Goal: Task Accomplishment & Management: Use online tool/utility

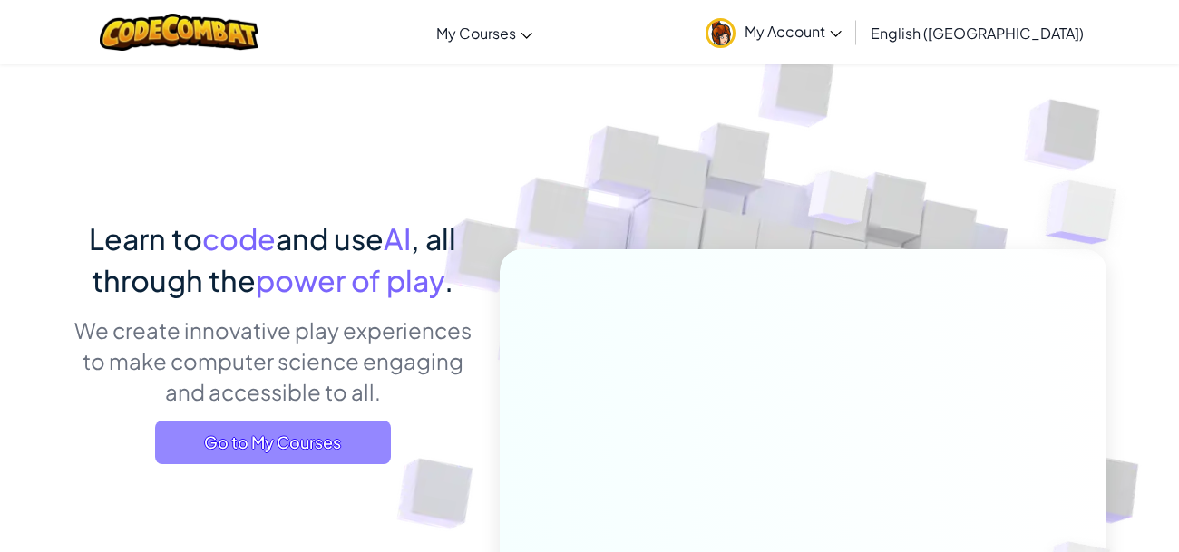
click at [320, 429] on span "Go to My Courses" at bounding box center [273, 443] width 236 height 44
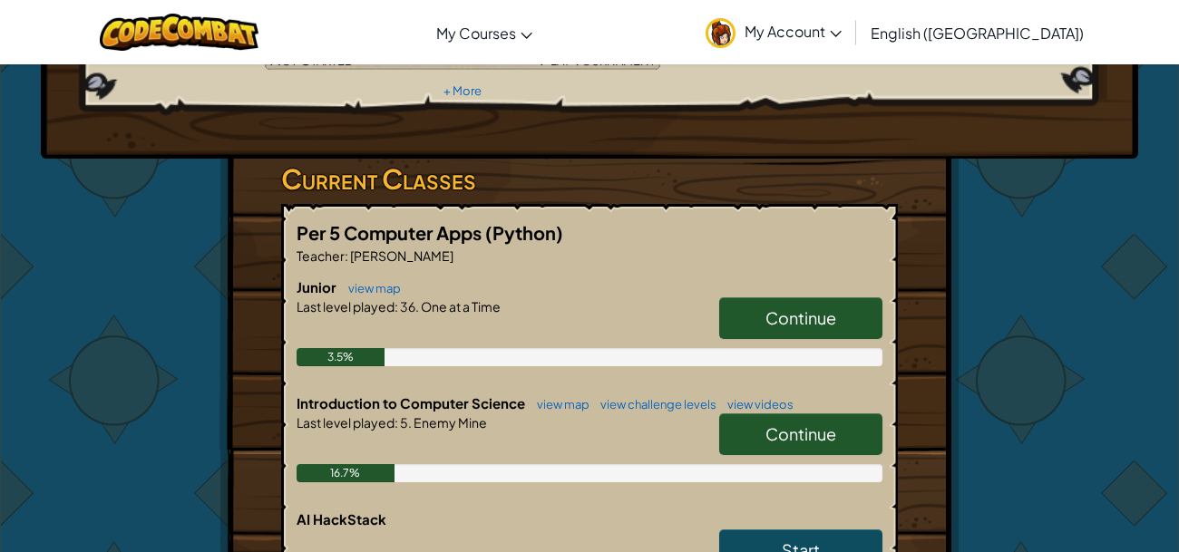
scroll to position [252, 0]
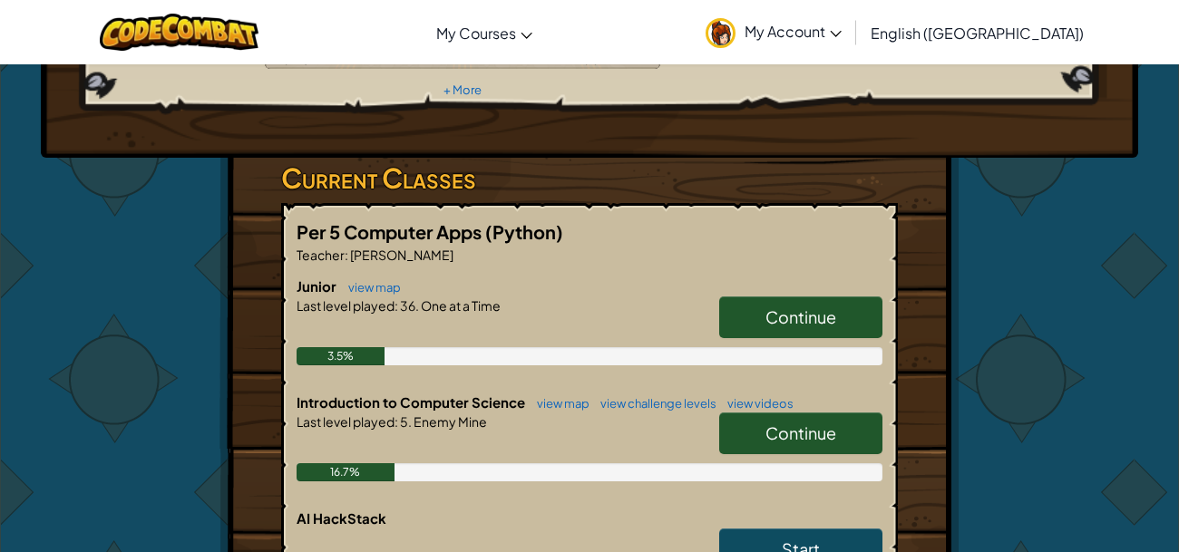
click at [886, 285] on div "Per 5 Computer Apps (Python) Teacher : [PERSON_NAME] Junior view map Continue L…" at bounding box center [589, 403] width 617 height 400
click at [769, 297] on link "Continue" at bounding box center [800, 318] width 163 height 42
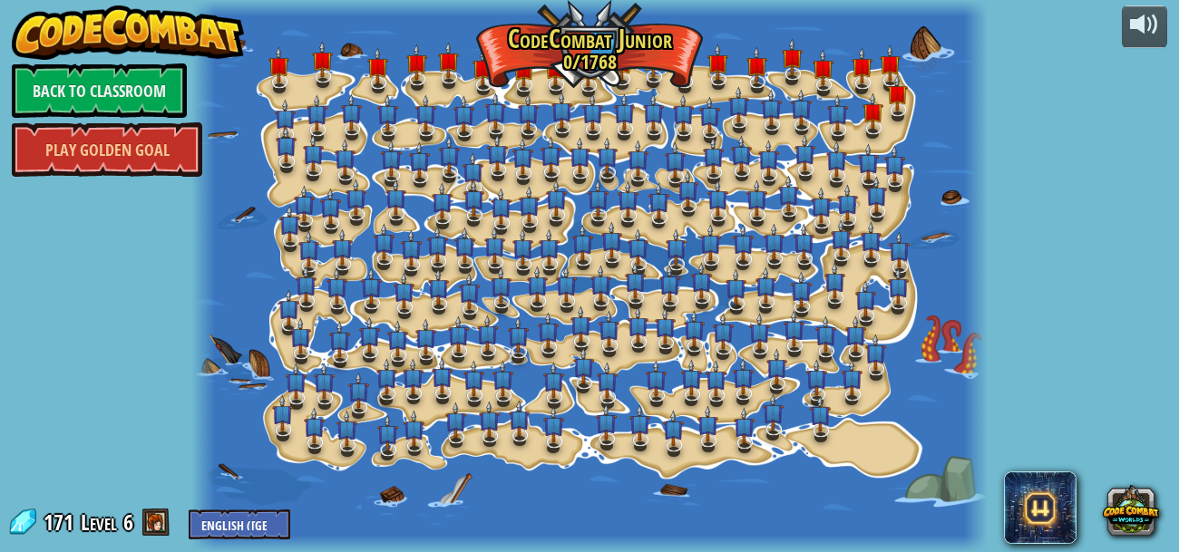
click at [834, 466] on div at bounding box center [589, 276] width 796 height 552
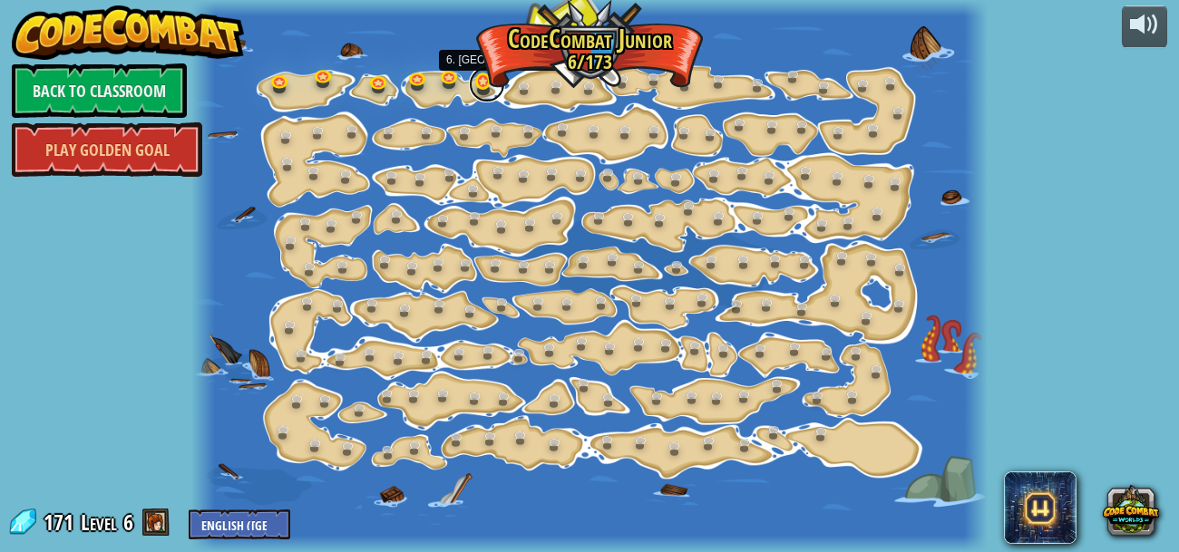
click at [483, 83] on link at bounding box center [487, 84] width 36 height 36
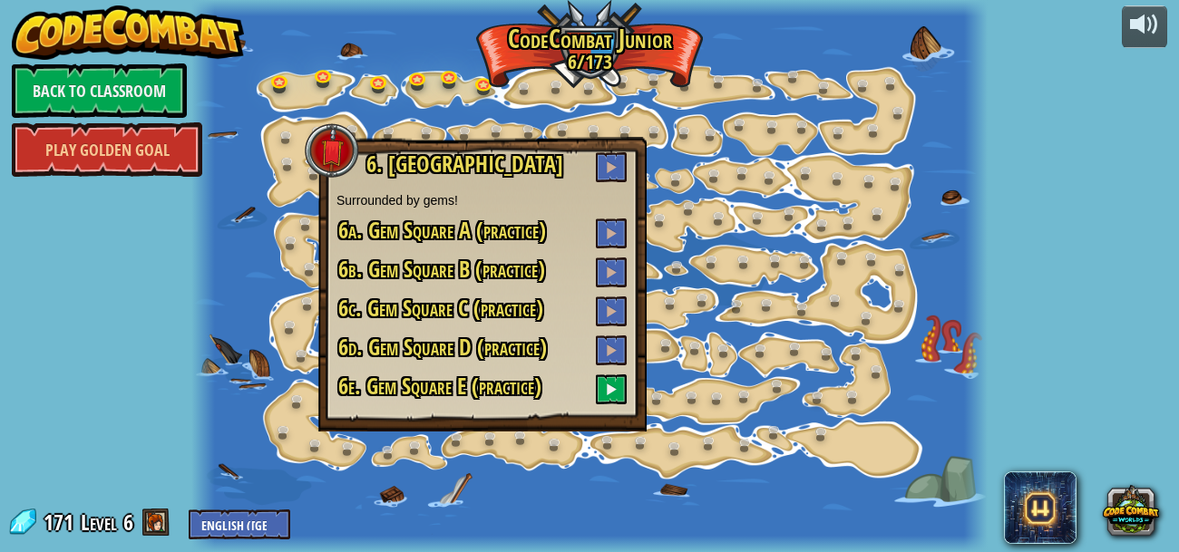
click at [610, 184] on div "6. Gem Square Surrounded by gems! 6a. Gem Square A (practice) 6b. [STREET_ADDRE…" at bounding box center [483, 278] width 292 height 252
click at [610, 170] on span at bounding box center [611, 167] width 13 height 13
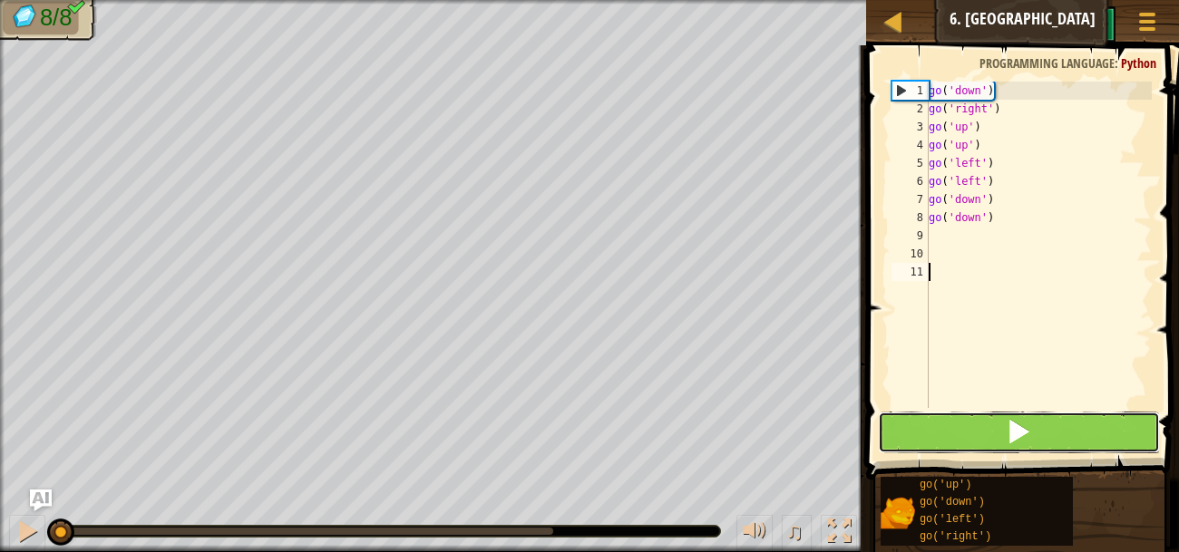
click at [1019, 448] on button at bounding box center [1019, 433] width 282 height 42
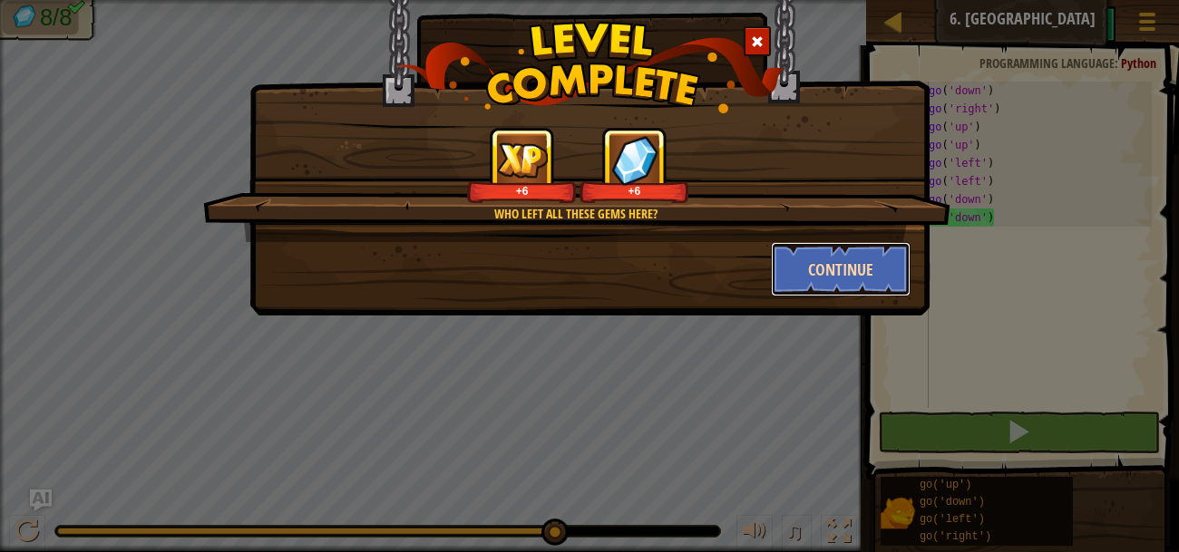
click at [845, 260] on button "Continue" at bounding box center [841, 269] width 141 height 54
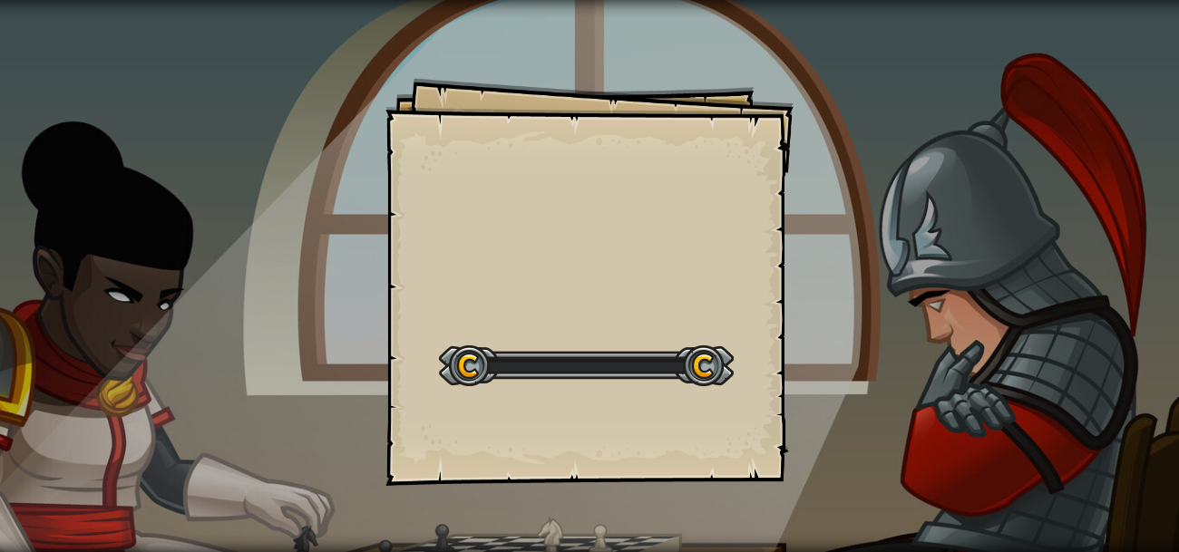
click at [844, 278] on div "Goals Start Level Error loading from server. Try refreshing the page. You'll ne…" at bounding box center [589, 276] width 1179 height 552
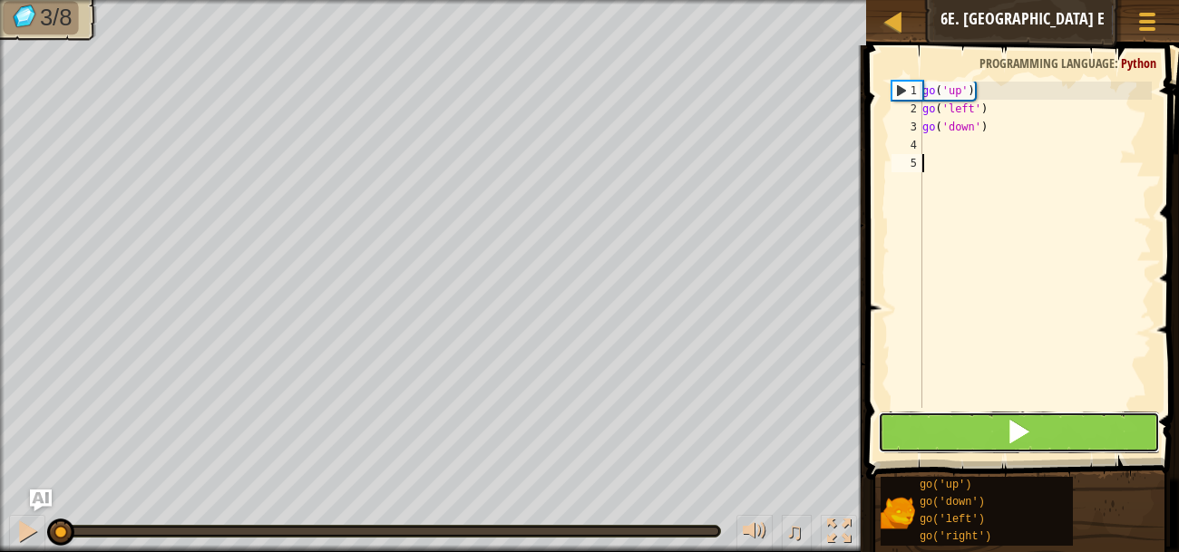
click at [1031, 434] on button at bounding box center [1019, 433] width 282 height 42
click at [962, 428] on button at bounding box center [1019, 433] width 282 height 42
click at [962, 429] on button at bounding box center [1019, 433] width 282 height 42
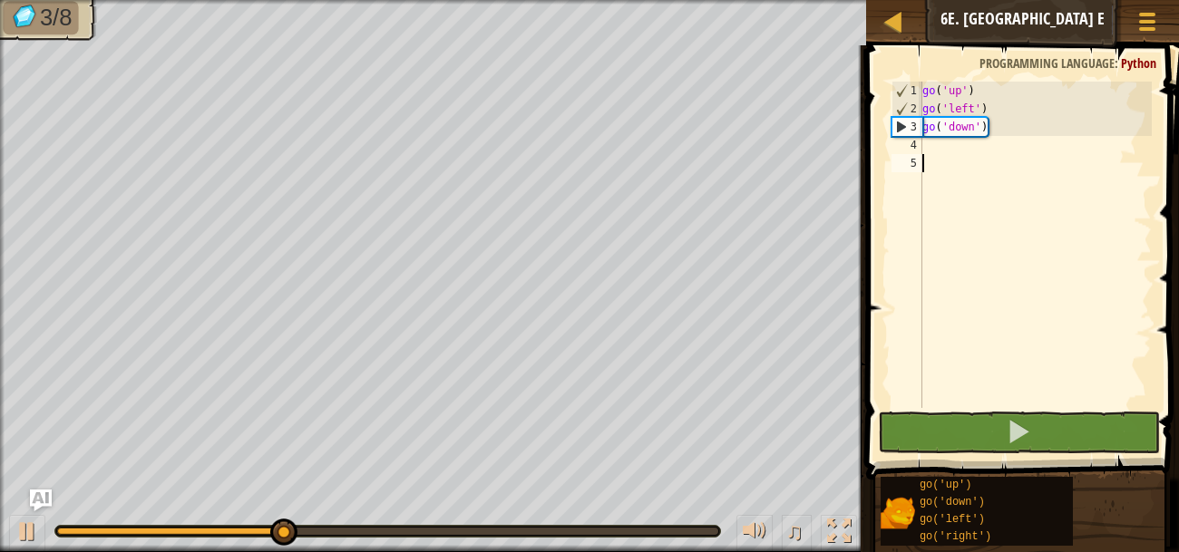
click at [931, 153] on div "go ( 'up' ) go ( 'left' ) go ( 'down' )" at bounding box center [1035, 263] width 233 height 363
type textarea "g"
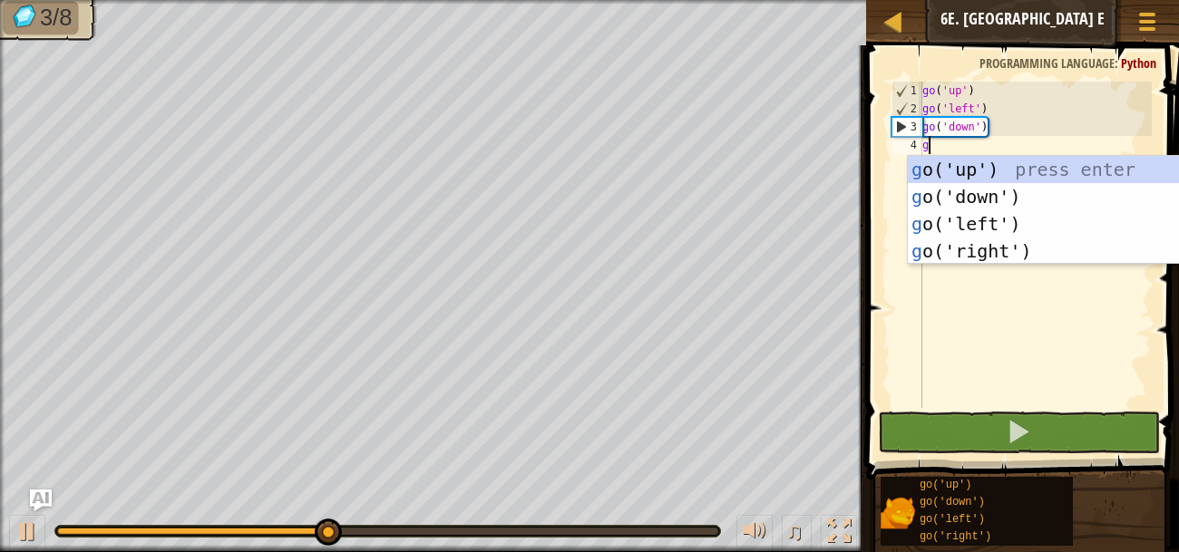
scroll to position [7, 0]
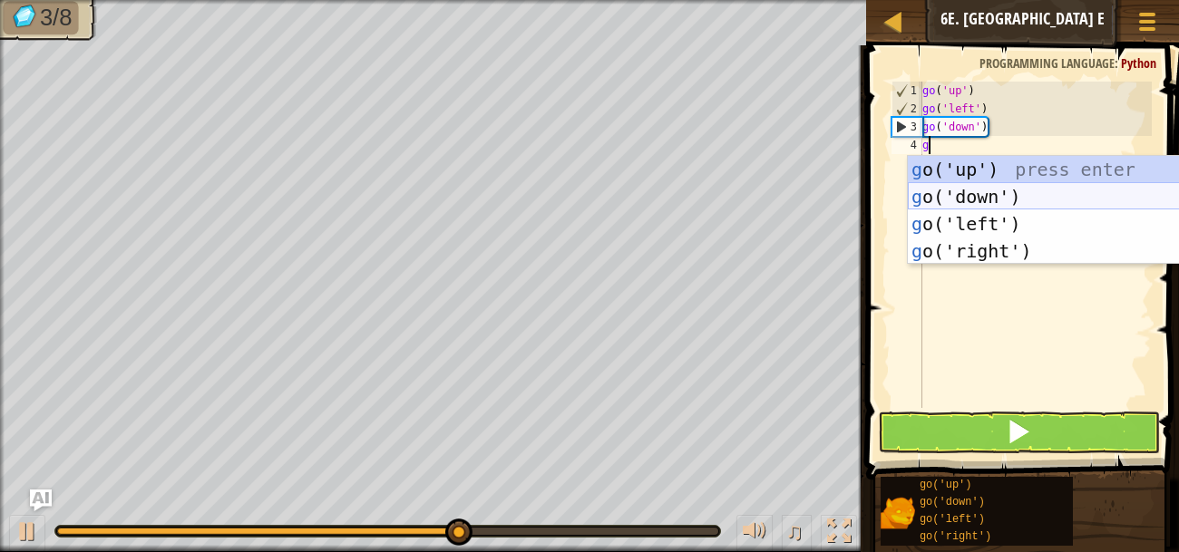
click at [1072, 186] on div "g o('up') press enter g o('down') press enter g o('left') press enter g o('righ…" at bounding box center [1079, 237] width 343 height 163
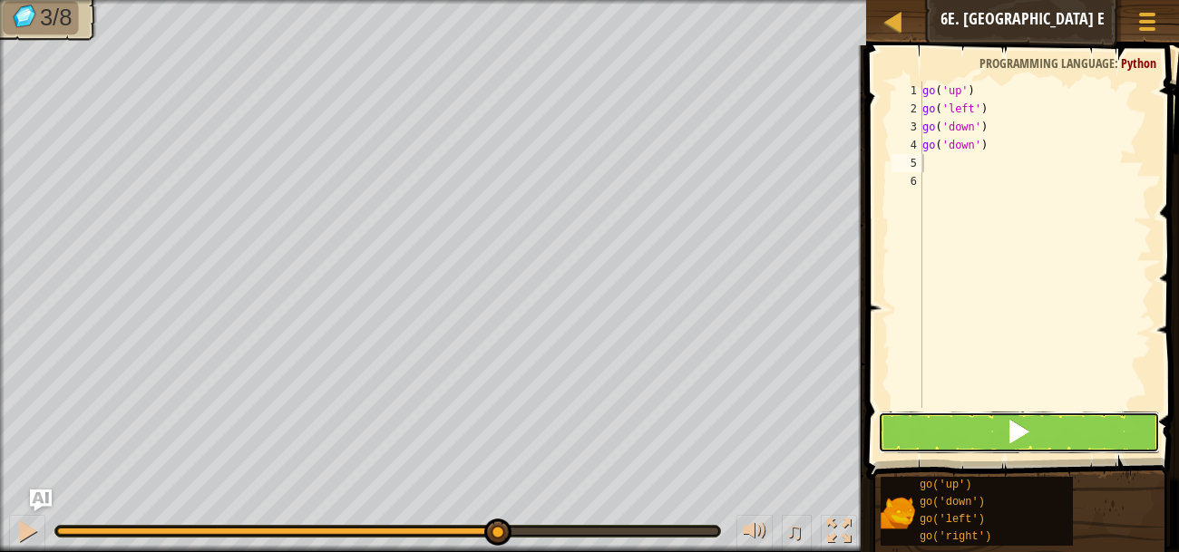
click at [1047, 430] on button at bounding box center [1019, 433] width 282 height 42
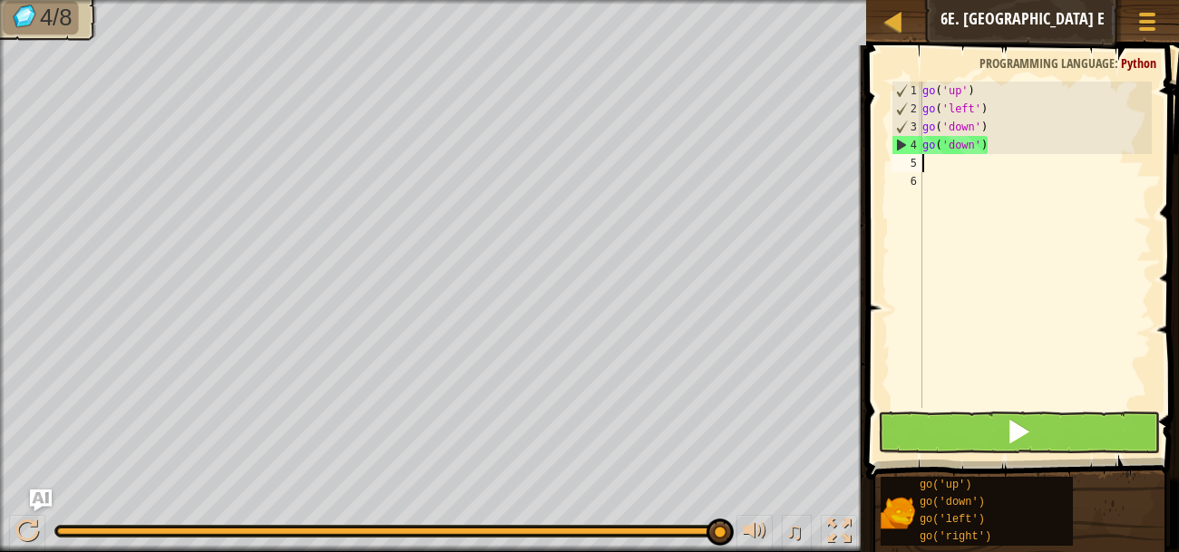
type textarea "g"
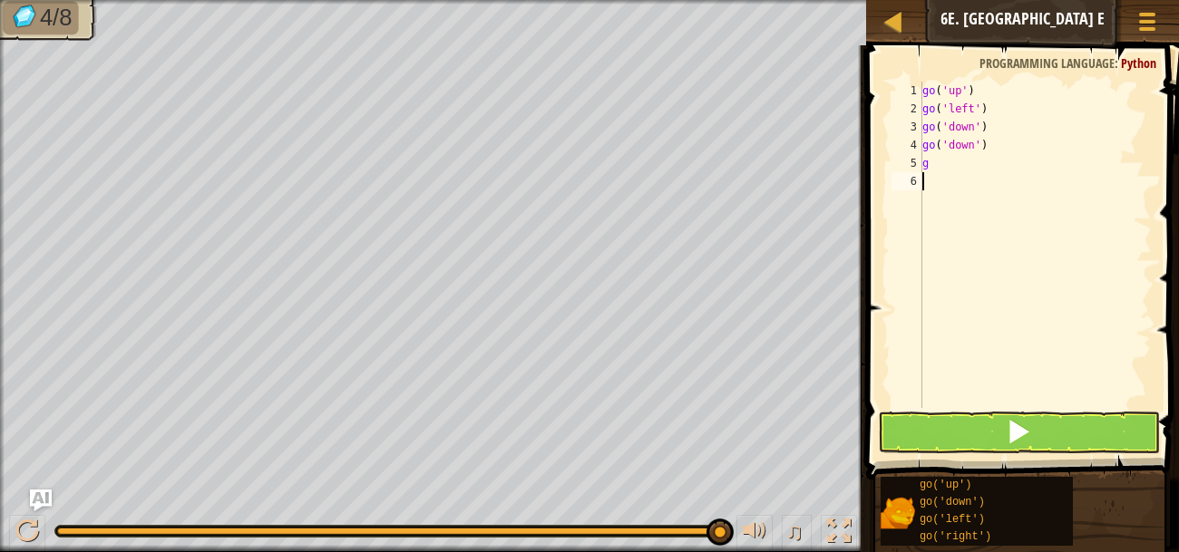
click at [936, 166] on div "go ( 'up' ) go ( 'left' ) go ( 'down' ) go ( 'down' ) g" at bounding box center [1035, 263] width 233 height 363
type textarea "g"
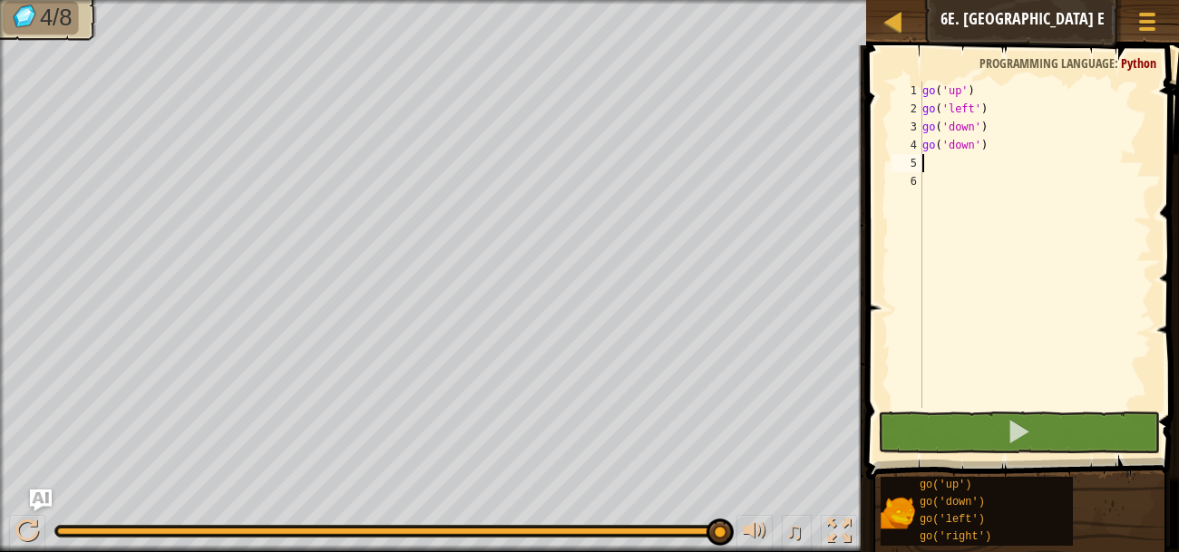
type textarea "g"
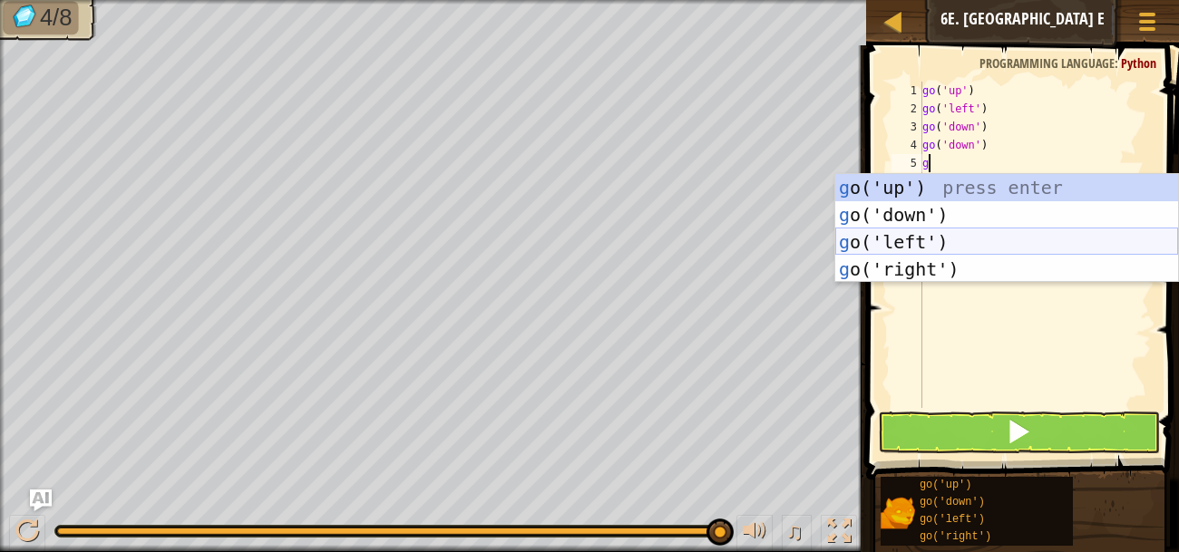
click at [945, 242] on div "g o('up') press enter g o('down') press enter g o('left') press enter g o('righ…" at bounding box center [1006, 255] width 343 height 163
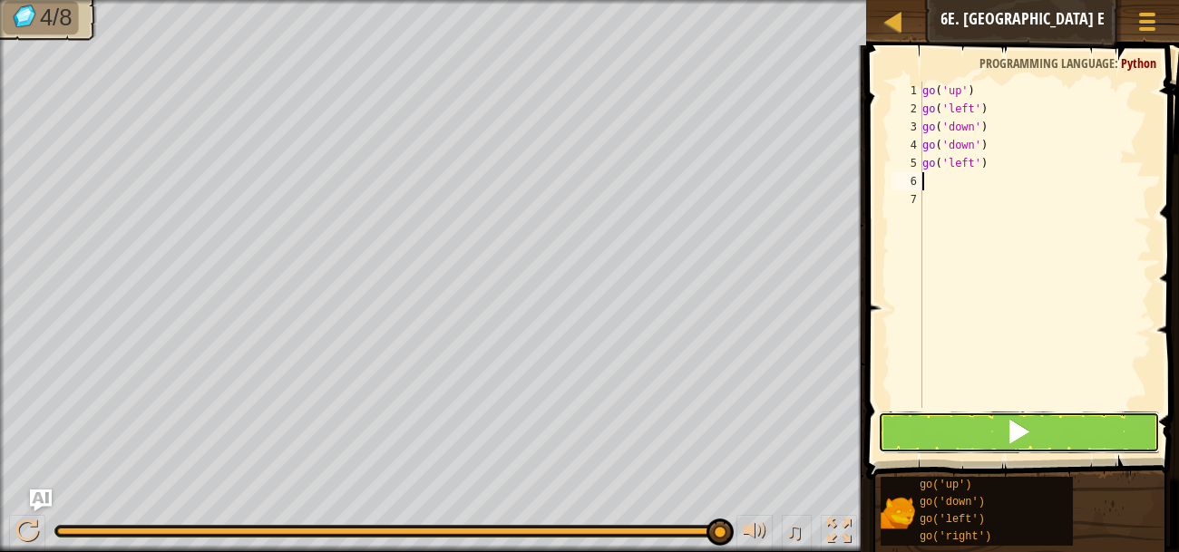
click at [1020, 426] on span at bounding box center [1018, 431] width 25 height 25
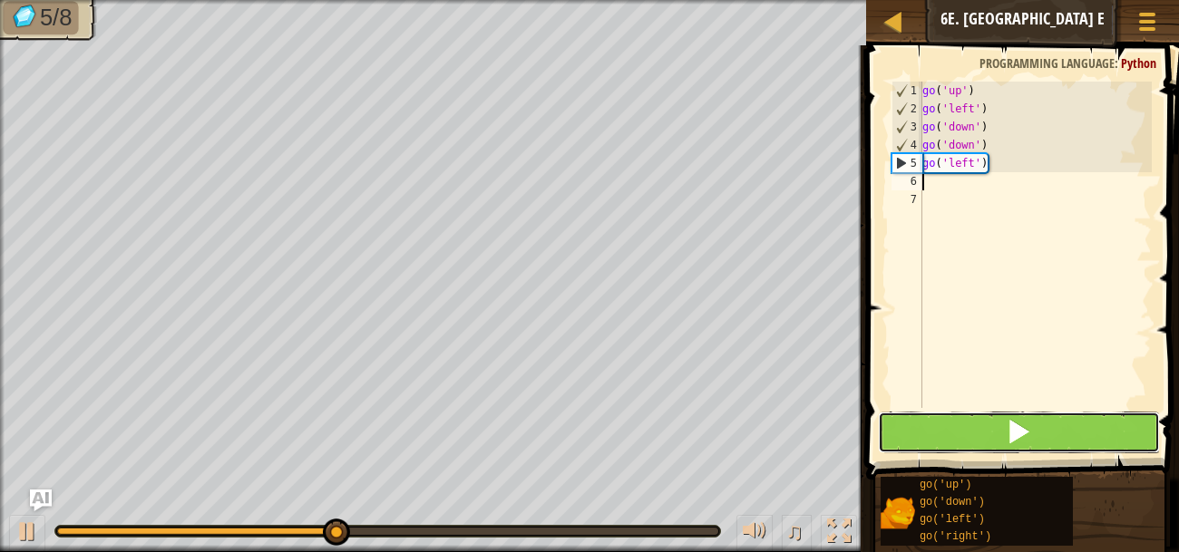
click at [971, 441] on button at bounding box center [1019, 433] width 282 height 42
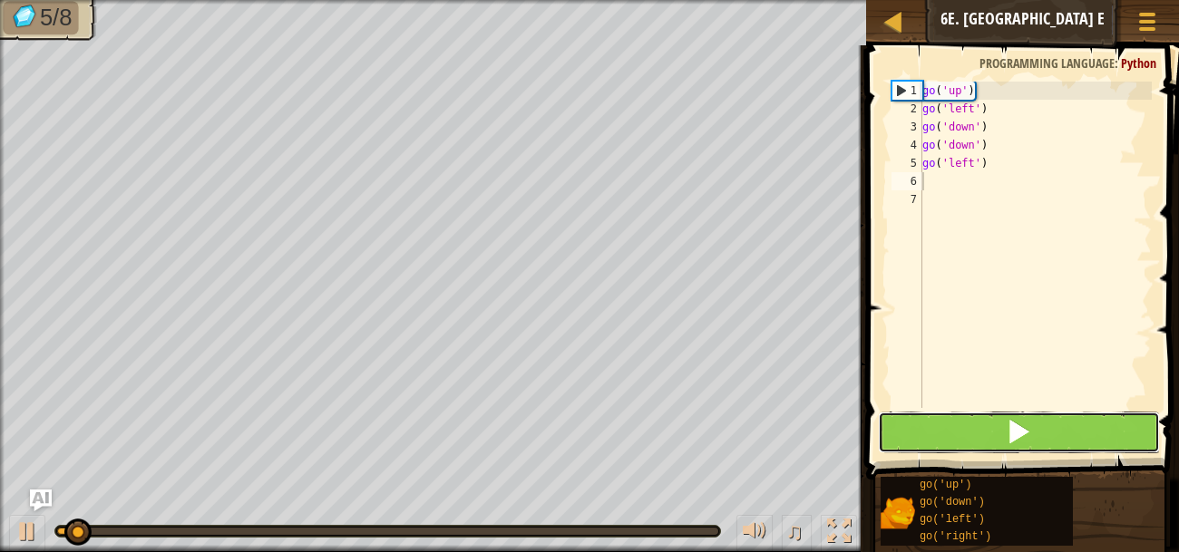
click at [971, 441] on button at bounding box center [1019, 433] width 282 height 42
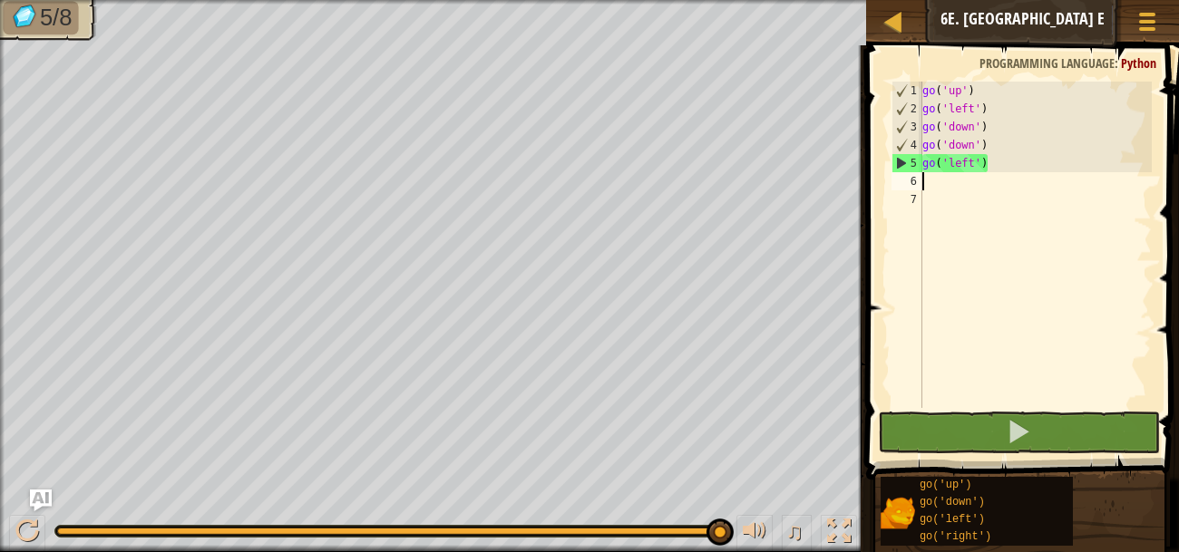
click at [929, 189] on div "go ( 'up' ) go ( 'left' ) go ( 'down' ) go ( 'down' ) go ( 'left' )" at bounding box center [1035, 263] width 233 height 363
type textarea "g"
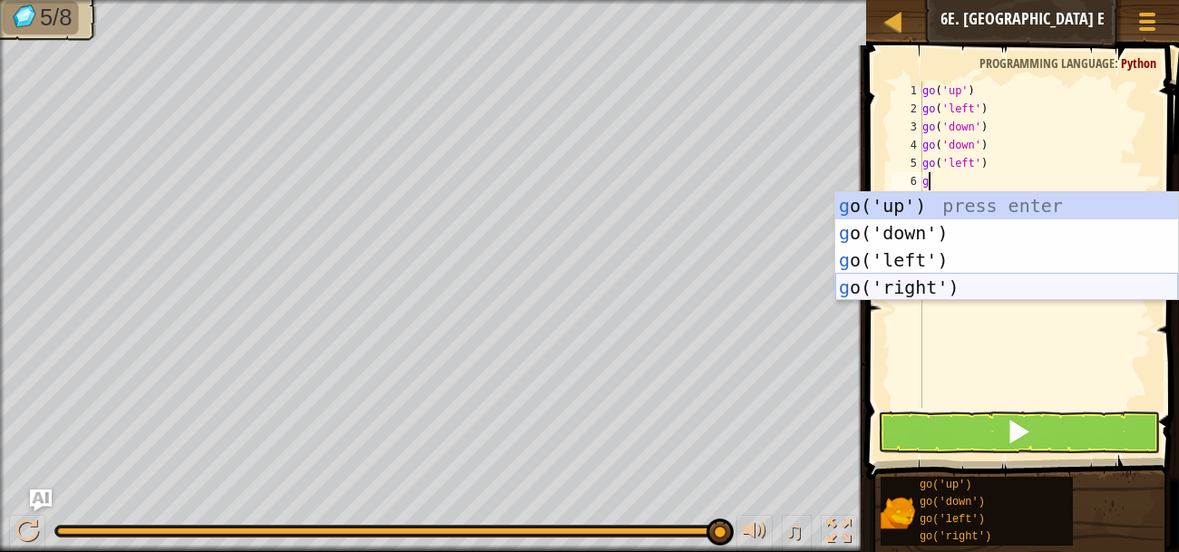
click at [935, 284] on div "g o('up') press enter g o('down') press enter g o('left') press enter g o('righ…" at bounding box center [1006, 273] width 343 height 163
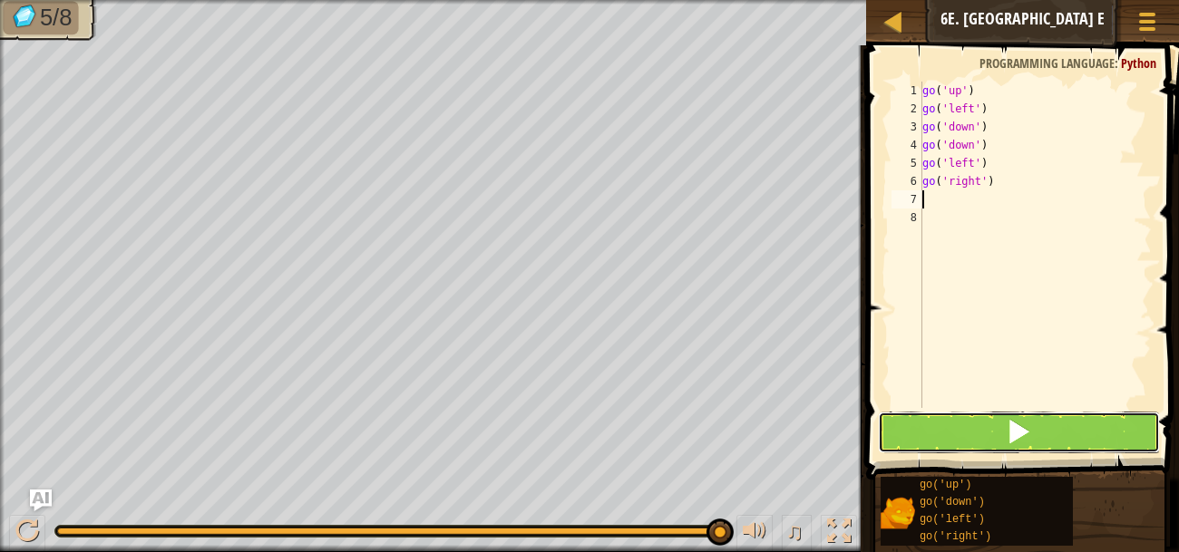
click at [991, 442] on button at bounding box center [1019, 433] width 282 height 42
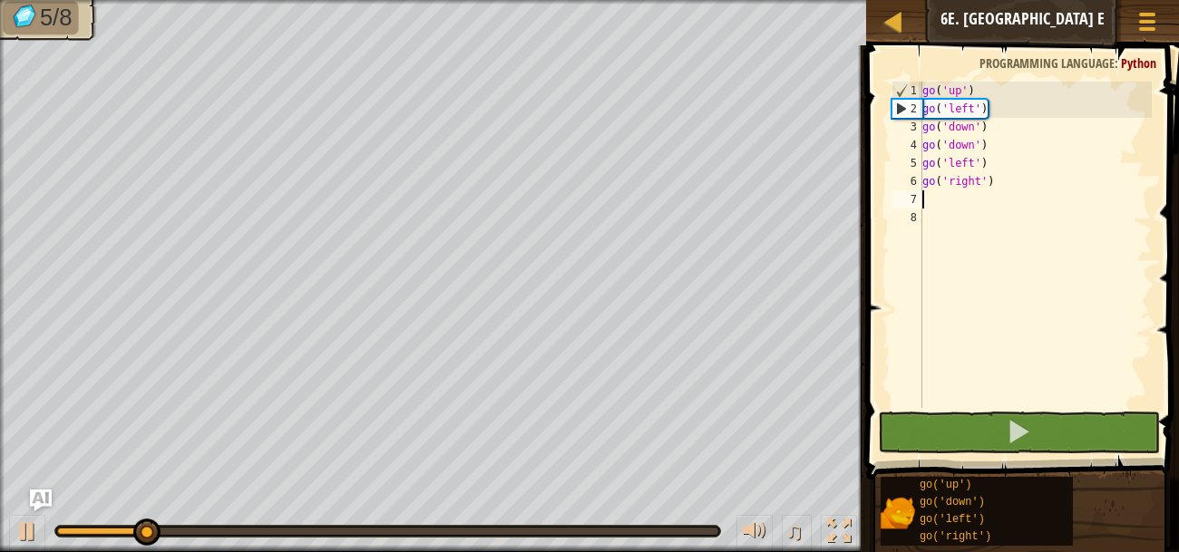
click at [995, 193] on div "go ( 'up' ) go ( 'left' ) go ( 'down' ) go ( 'down' ) go ( 'left' ) go ( 'right…" at bounding box center [1035, 263] width 233 height 363
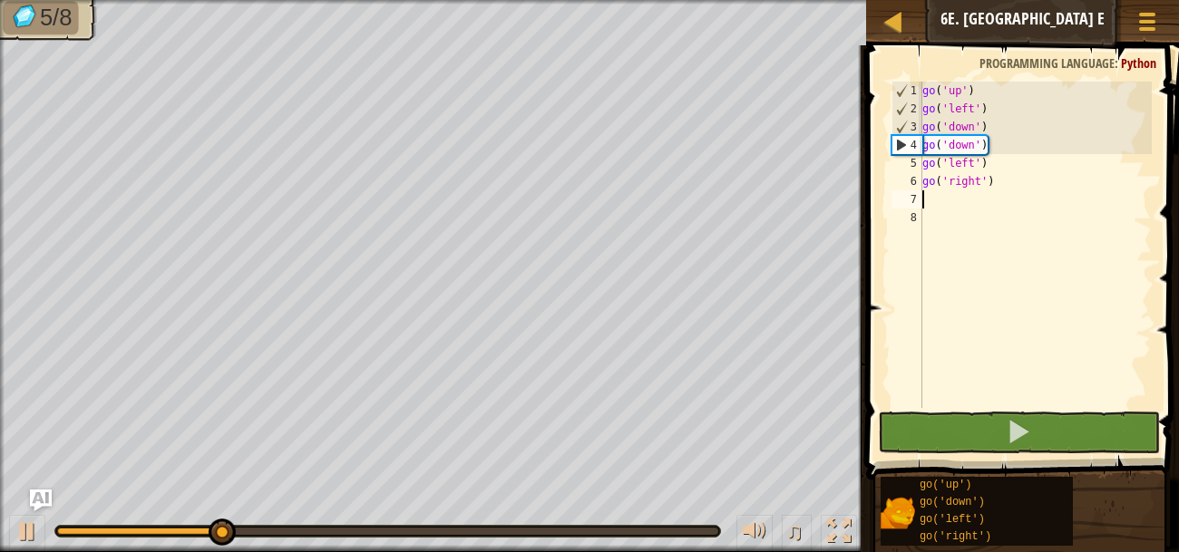
click at [1015, 181] on div "go ( 'up' ) go ( 'left' ) go ( 'down' ) go ( 'down' ) go ( 'left' ) go ( 'right…" at bounding box center [1035, 263] width 233 height 363
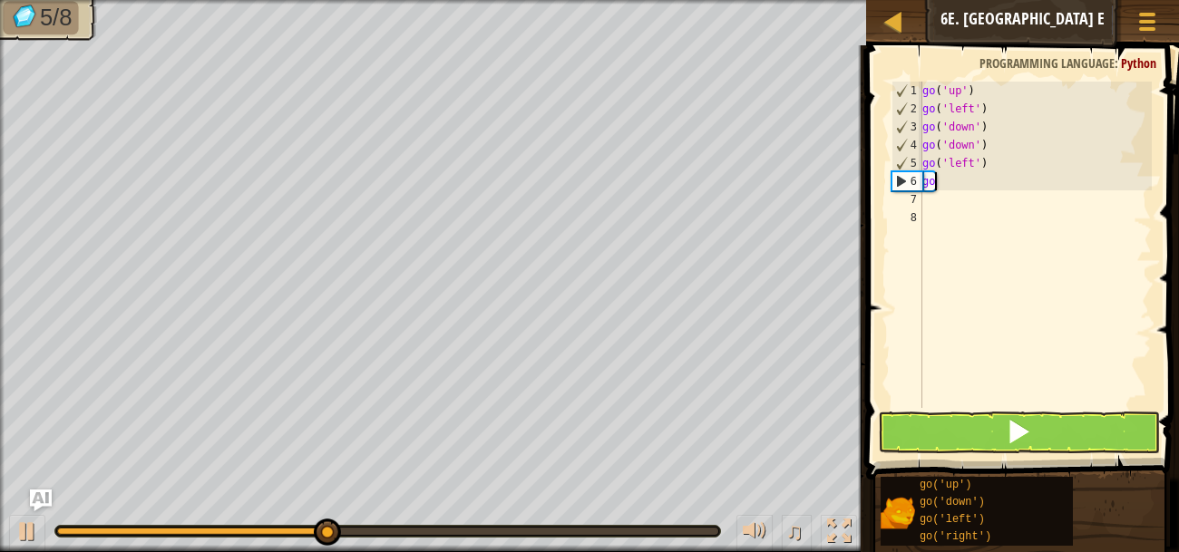
type textarea "g"
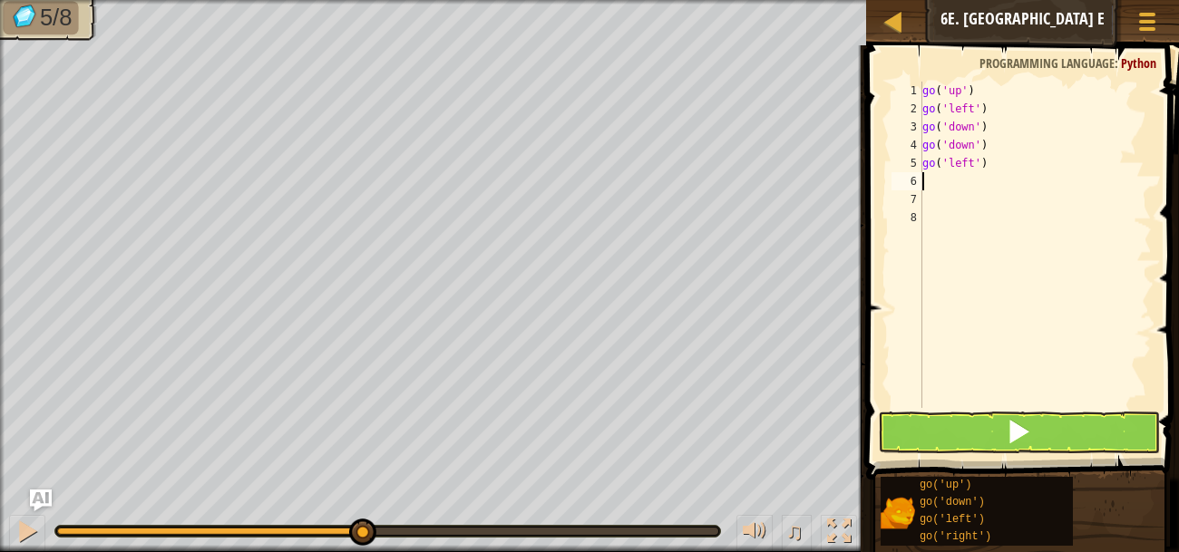
type textarea "g"
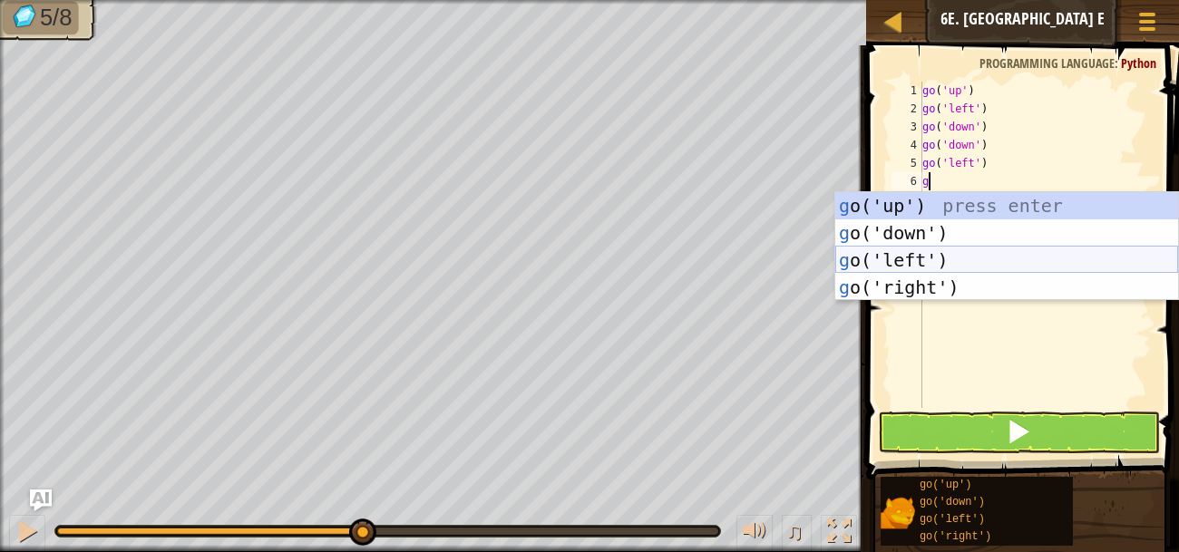
click at [991, 265] on div "g o('up') press enter g o('down') press enter g o('left') press enter g o('righ…" at bounding box center [1006, 273] width 343 height 163
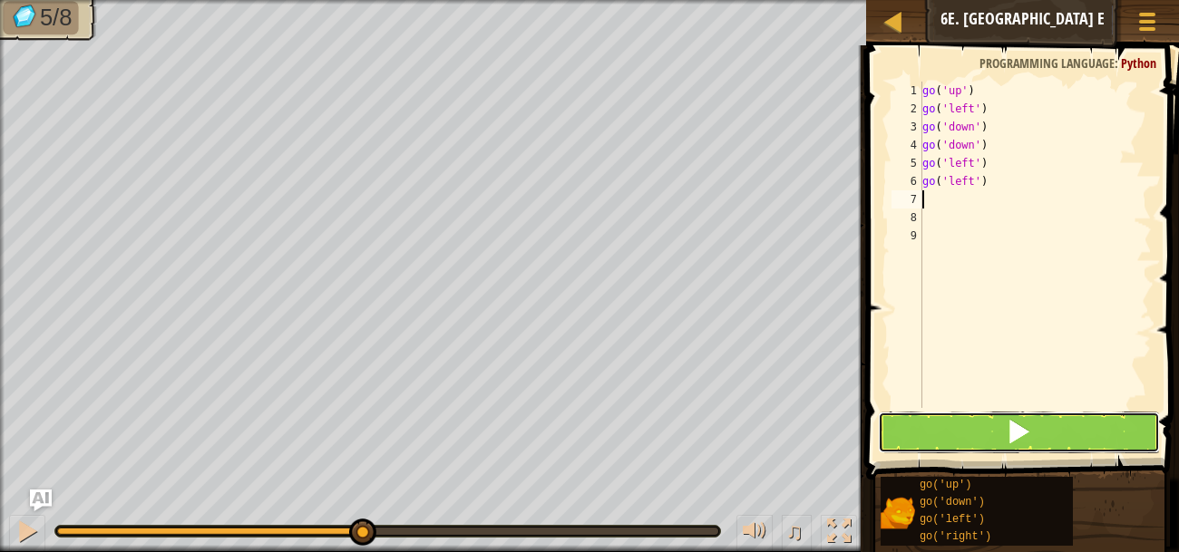
click at [983, 430] on button at bounding box center [1019, 433] width 282 height 42
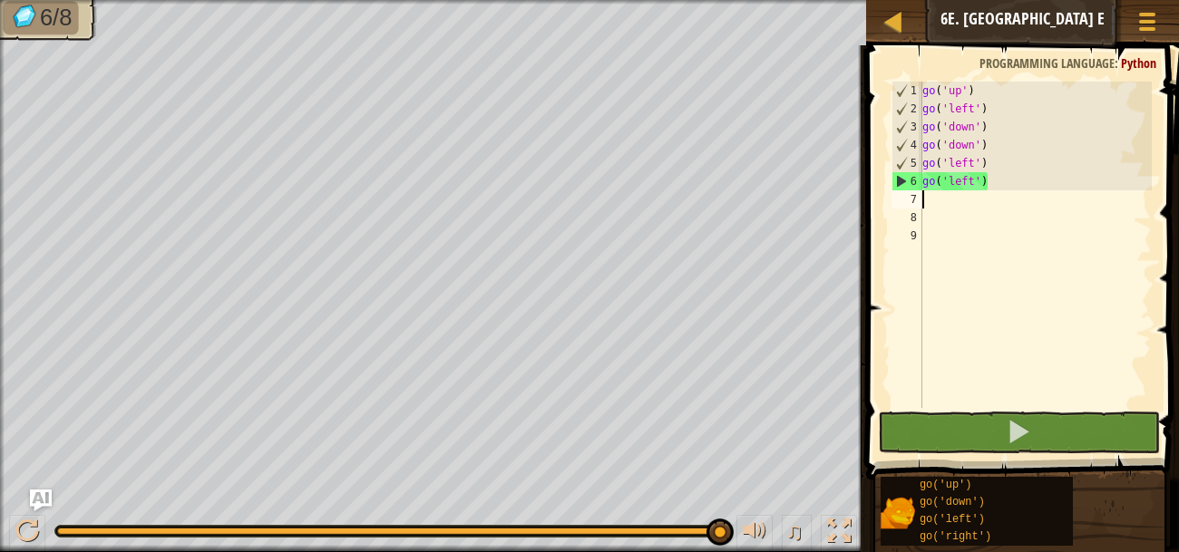
type textarea "g"
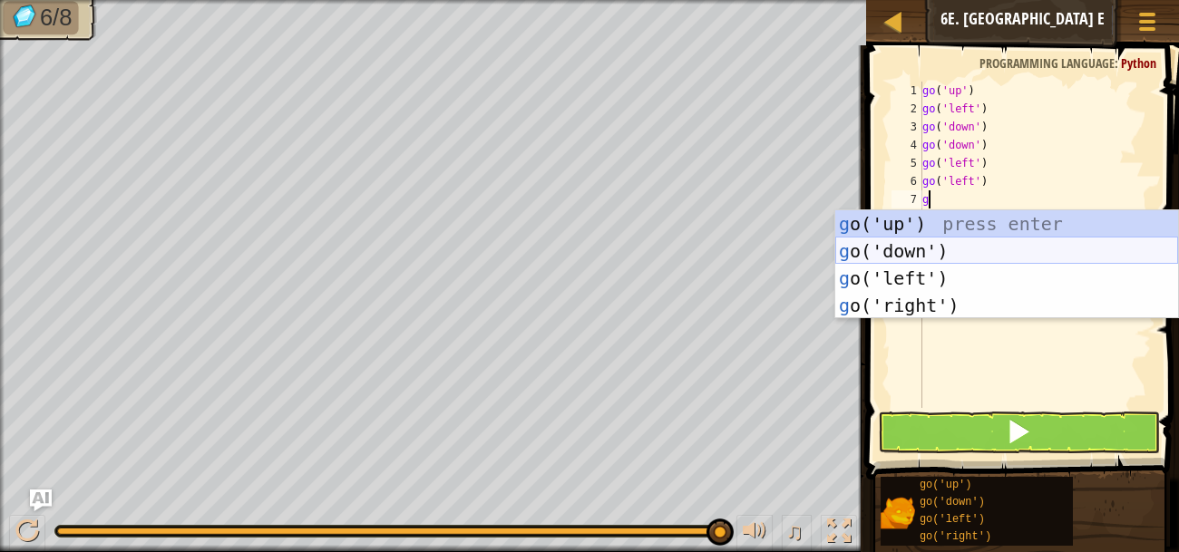
click at [920, 243] on div "g o('up') press enter g o('down') press enter g o('left') press enter g o('righ…" at bounding box center [1006, 291] width 343 height 163
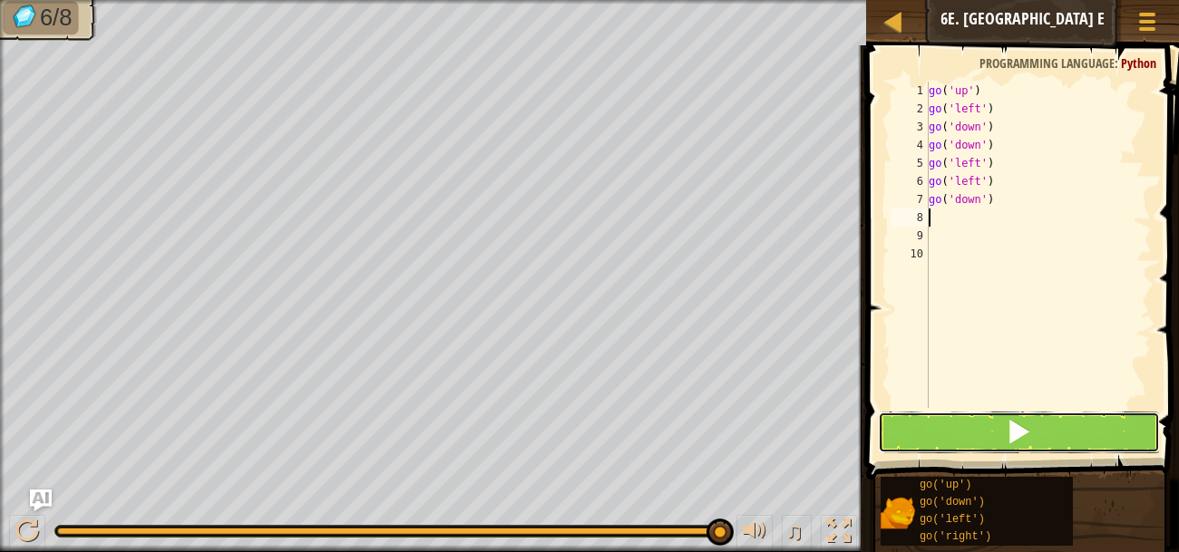
click at [982, 443] on button at bounding box center [1019, 433] width 282 height 42
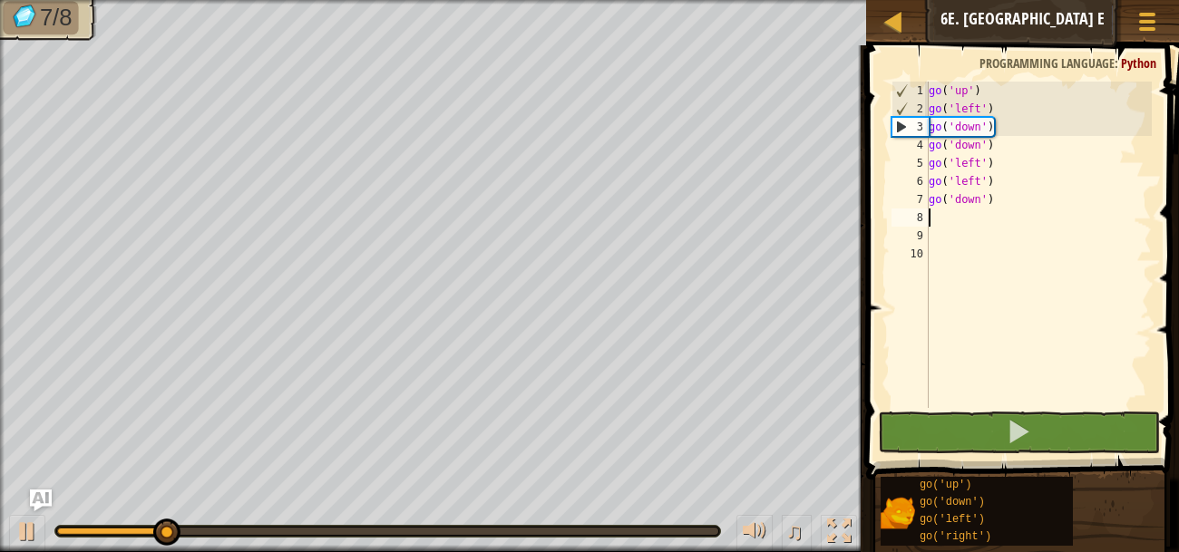
type textarea "g"
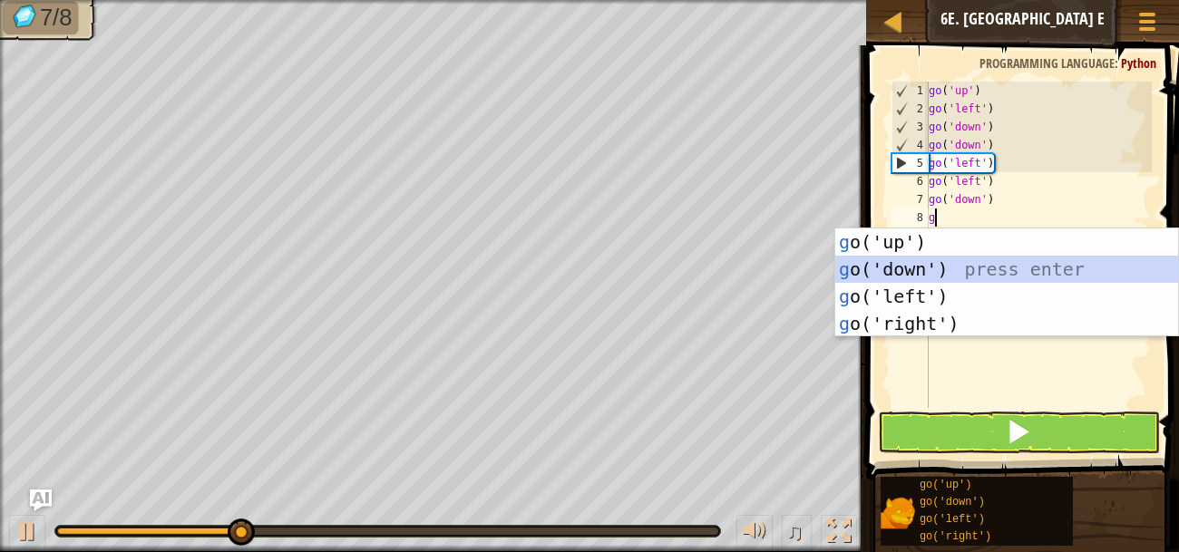
click at [923, 276] on div "g o('up') press enter g o('down') press enter g o('left') press enter g o('righ…" at bounding box center [1006, 310] width 343 height 163
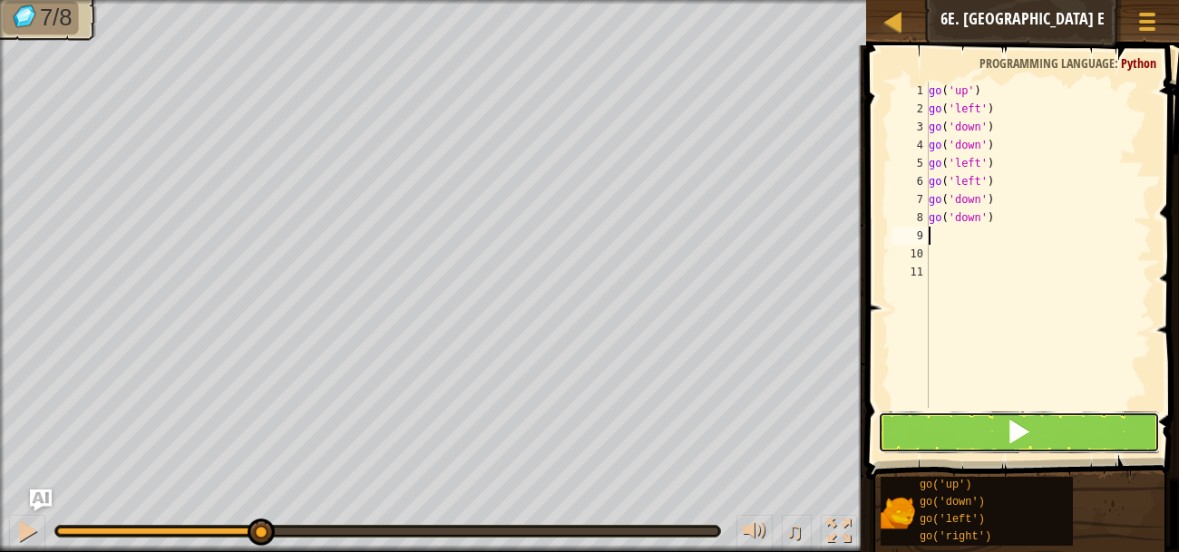
click at [976, 415] on button at bounding box center [1019, 433] width 282 height 42
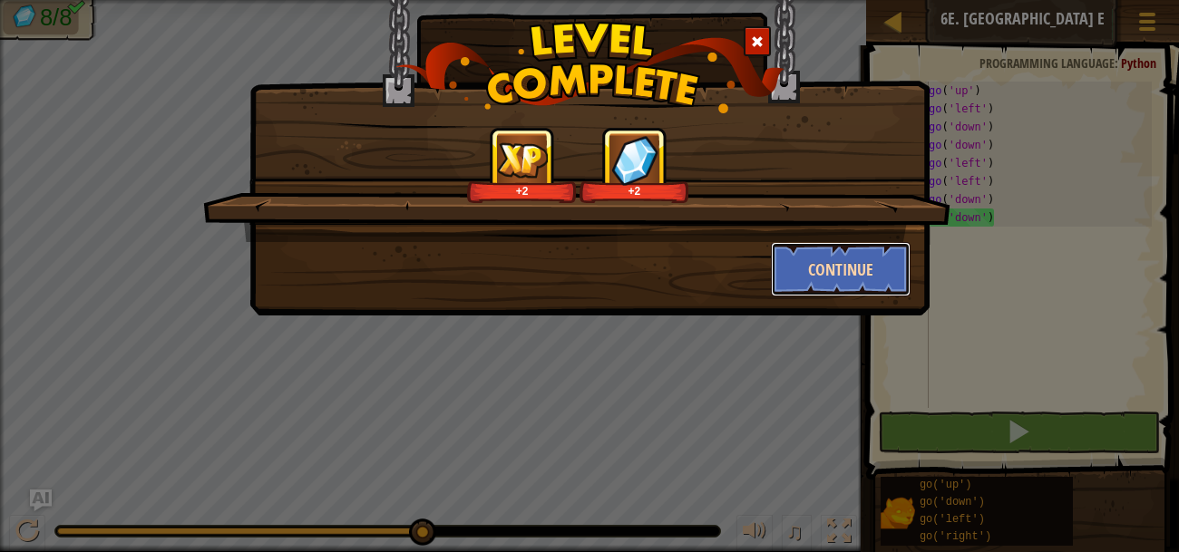
click at [846, 266] on button "Continue" at bounding box center [841, 269] width 141 height 54
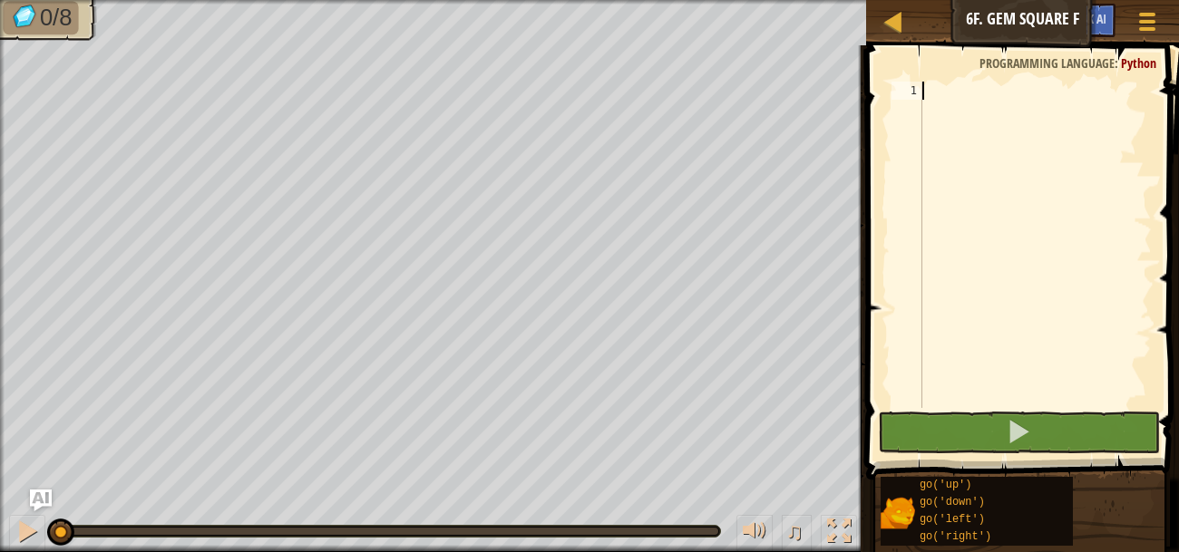
type textarea "g"
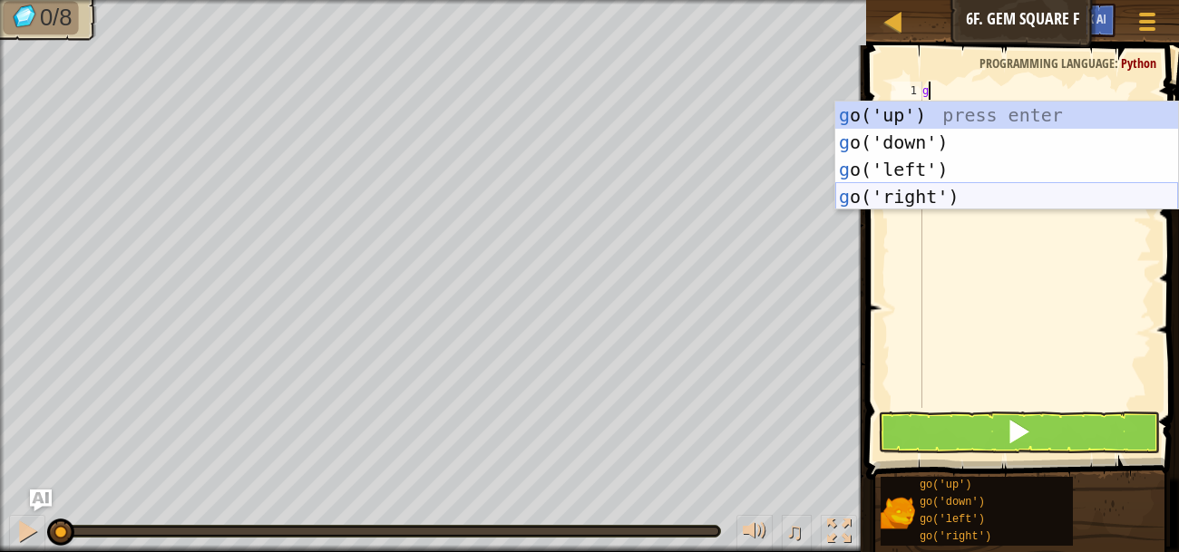
click at [922, 189] on div "g o('up') press enter g o('down') press enter g o('left') press enter g o('righ…" at bounding box center [1006, 183] width 343 height 163
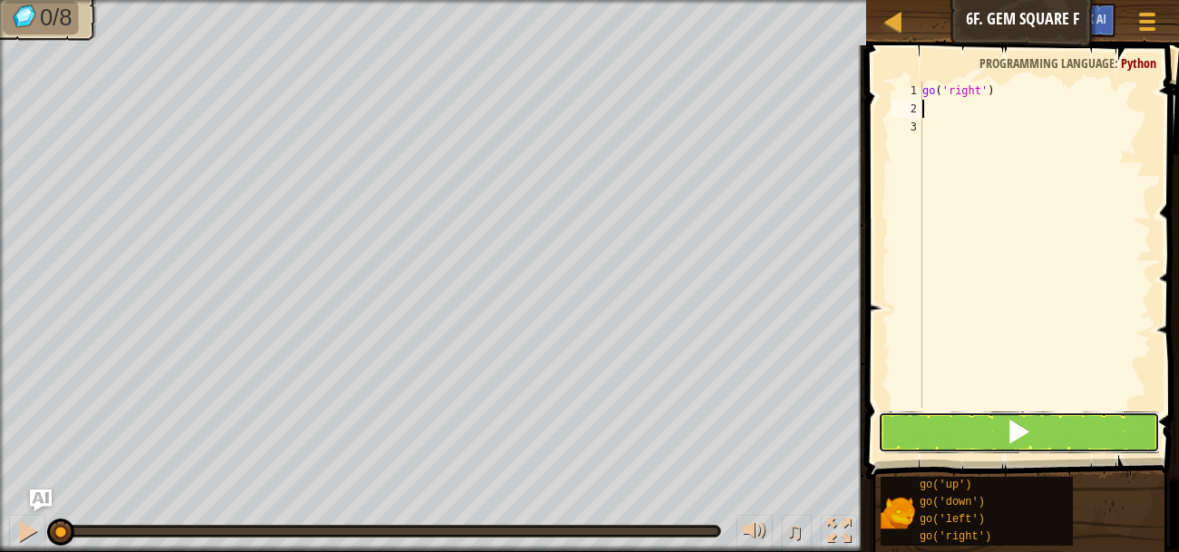
click at [992, 422] on button at bounding box center [1019, 433] width 282 height 42
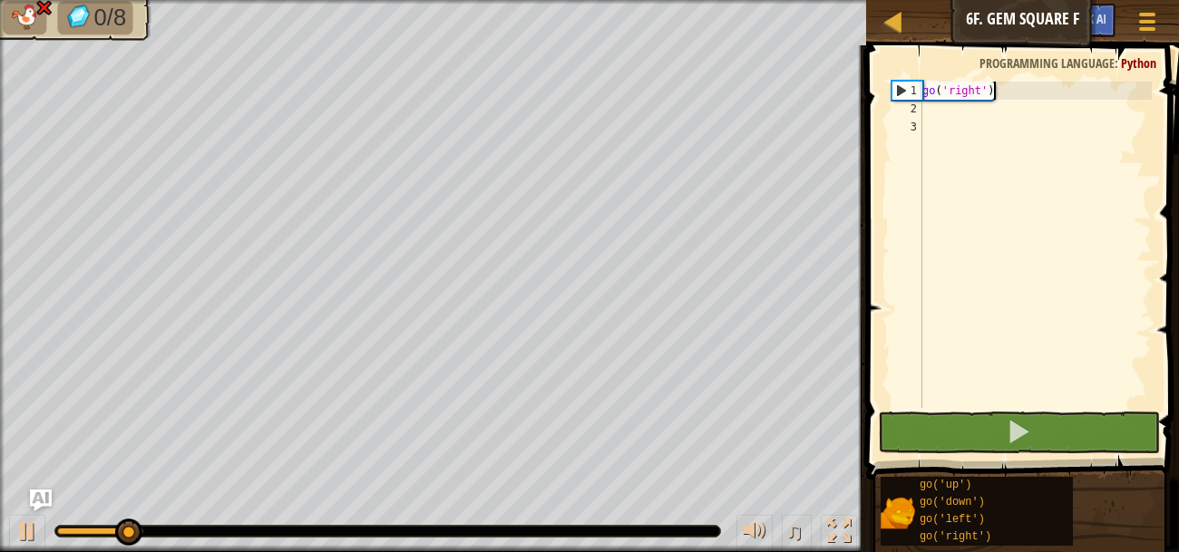
click at [1005, 97] on div "go ( 'right' )" at bounding box center [1035, 263] width 233 height 363
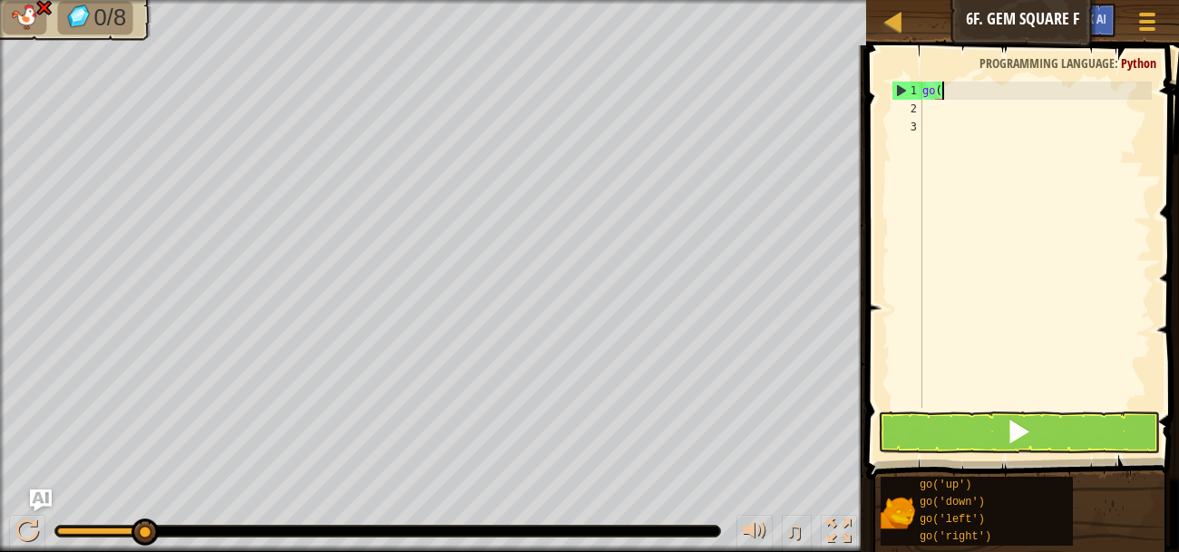
type textarea "g"
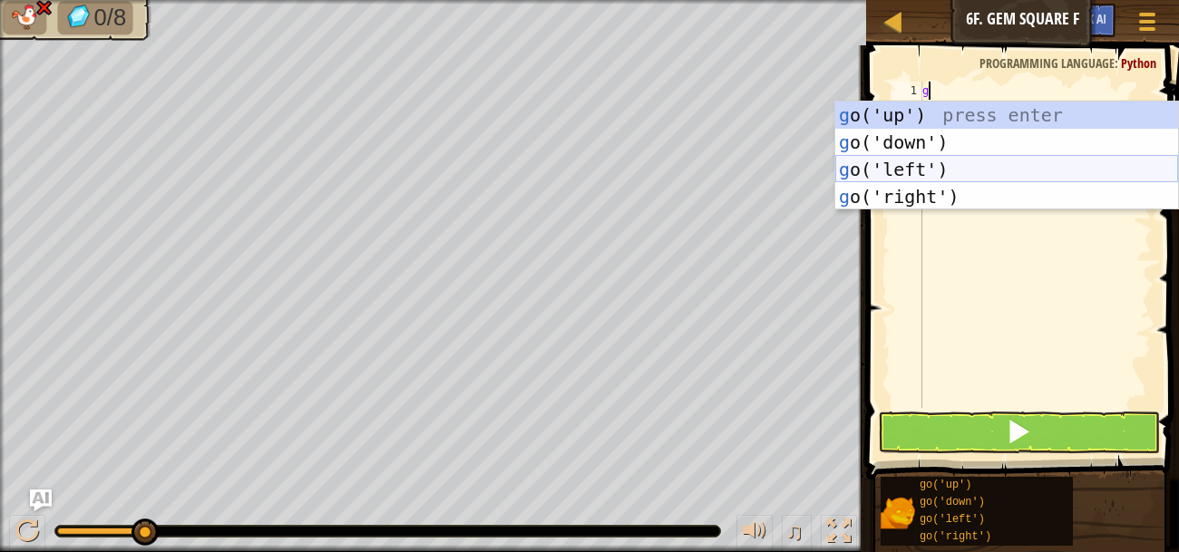
click at [977, 176] on div "g o('up') press enter g o('down') press enter g o('left') press enter g o('righ…" at bounding box center [1006, 183] width 343 height 163
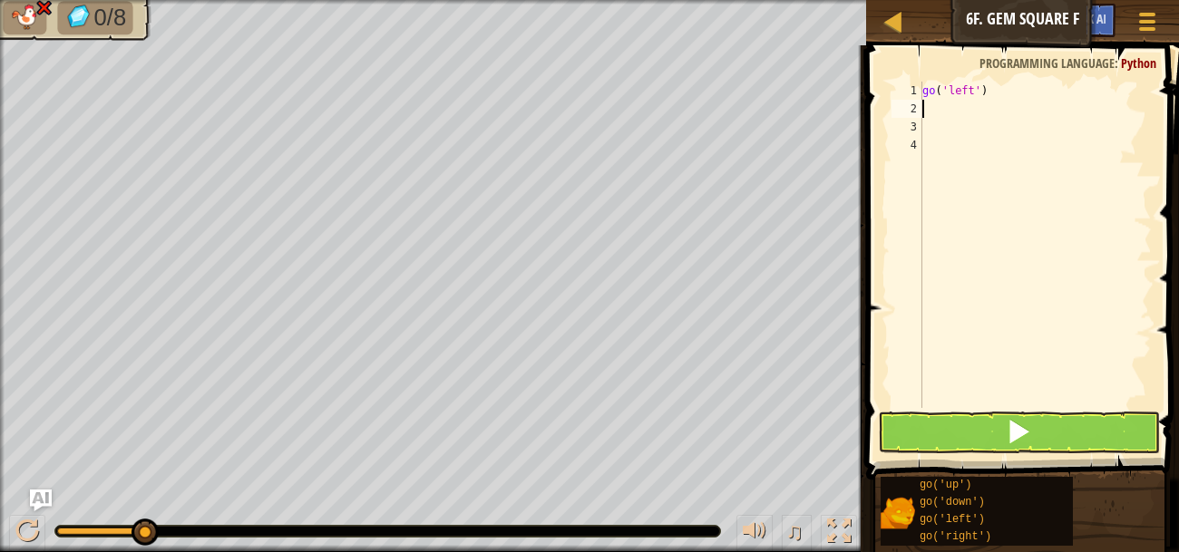
click at [1105, 408] on span at bounding box center [1024, 237] width 327 height 488
click at [1102, 419] on button at bounding box center [1019, 433] width 282 height 42
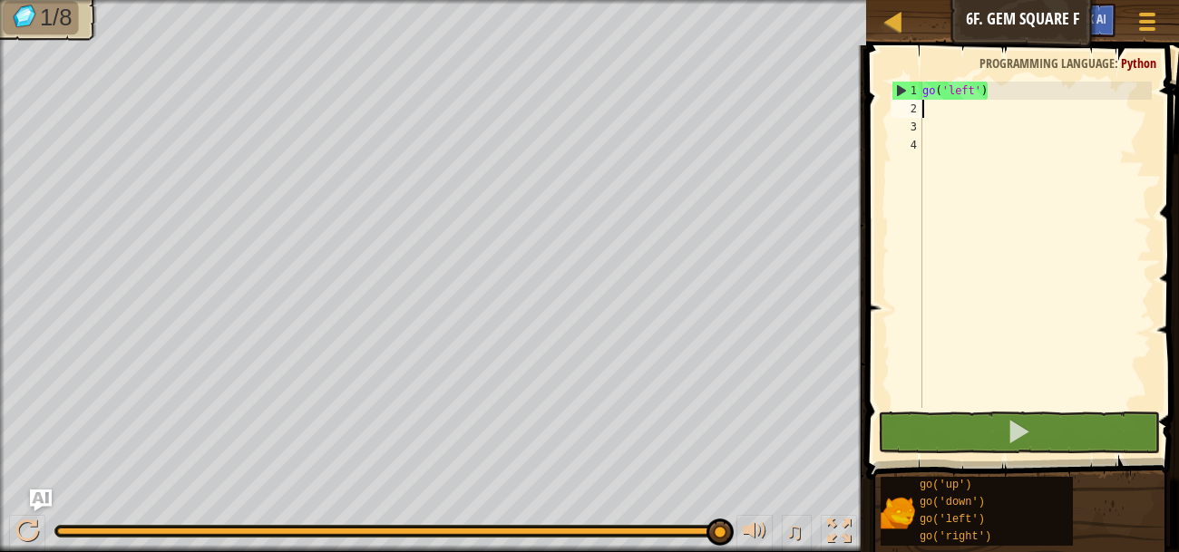
type textarea "g"
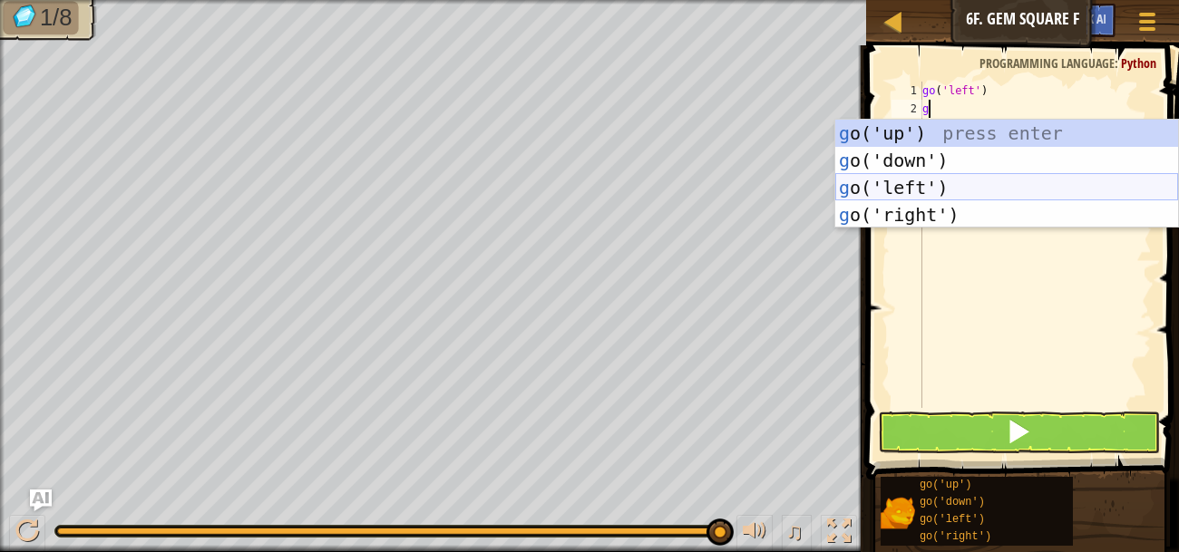
click at [917, 188] on div "g o('up') press enter g o('down') press enter g o('left') press enter g o('righ…" at bounding box center [1006, 201] width 343 height 163
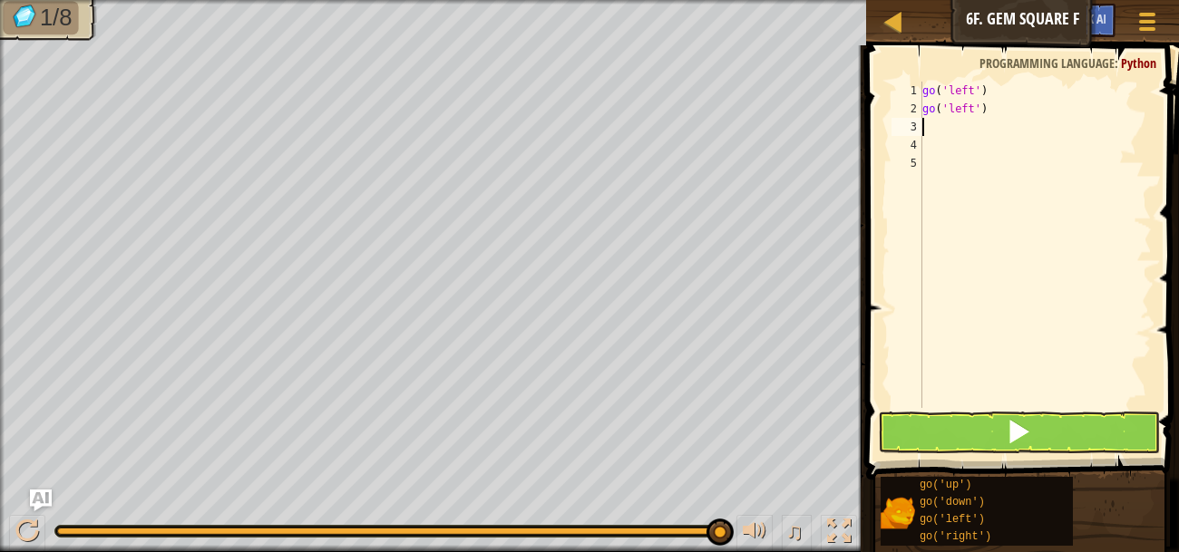
click at [1005, 84] on div "go ( 'left' ) go ( 'left' )" at bounding box center [1035, 263] width 233 height 363
click at [1004, 104] on div "go ( 'left' ) go ( 'left' )" at bounding box center [1035, 263] width 233 height 363
type textarea "g"
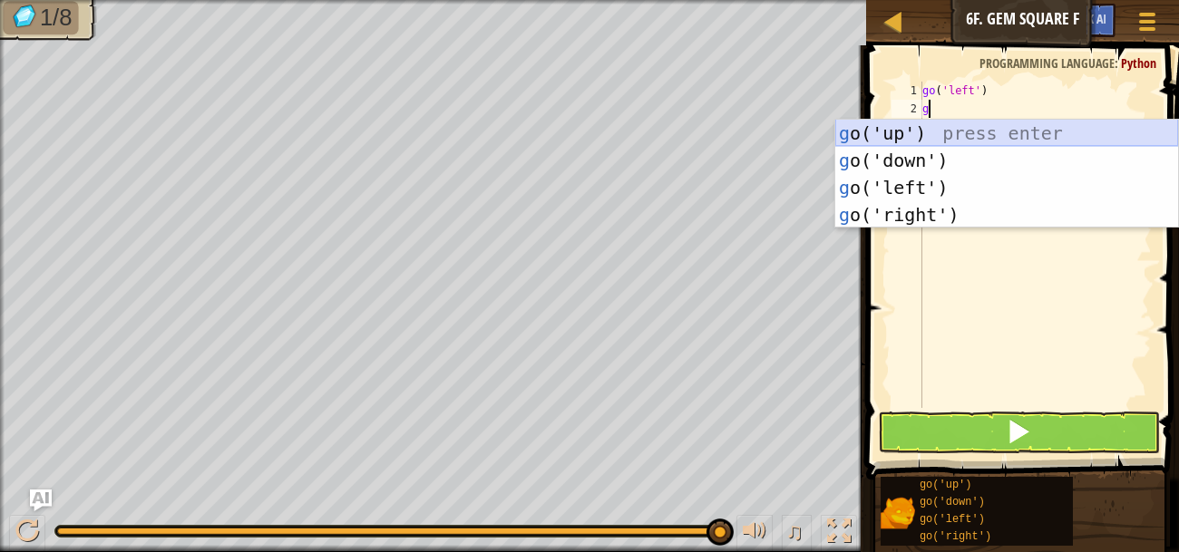
click at [1058, 127] on div "g o('up') press enter g o('down') press enter g o('left') press enter g o('righ…" at bounding box center [1006, 201] width 343 height 163
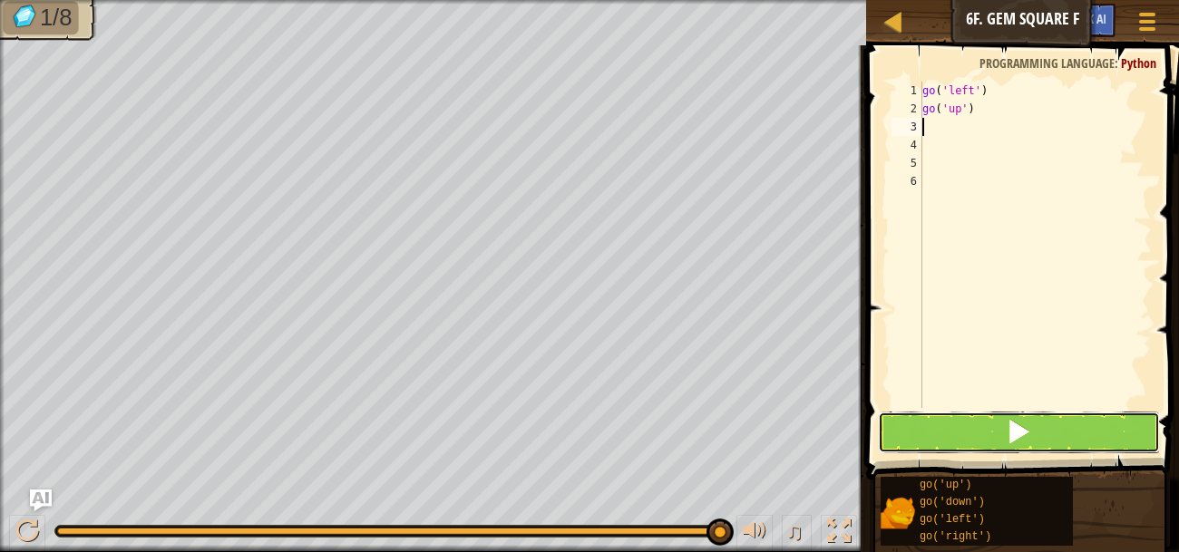
click at [1060, 414] on button at bounding box center [1019, 433] width 282 height 42
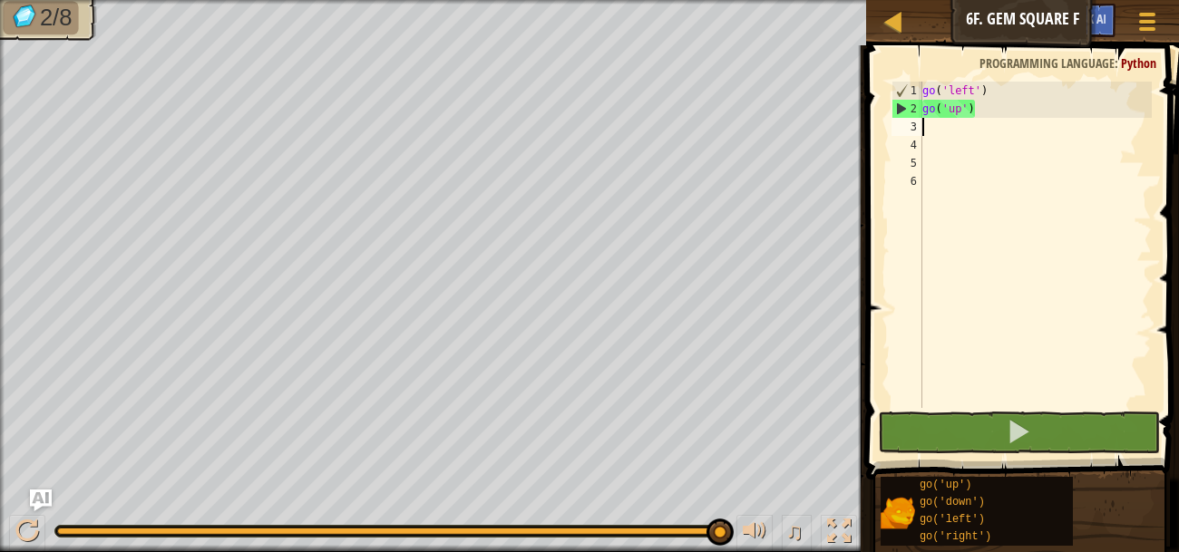
type textarea "h"
type textarea "g"
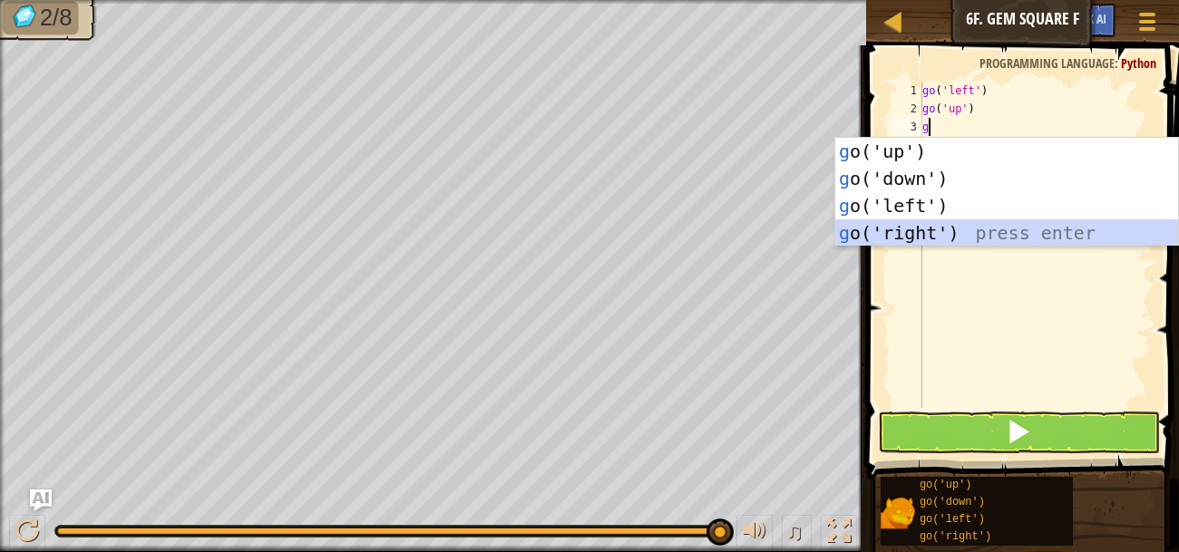
click at [973, 238] on div "g o('up') press enter g o('down') press enter g o('left') press enter g o('righ…" at bounding box center [1006, 219] width 343 height 163
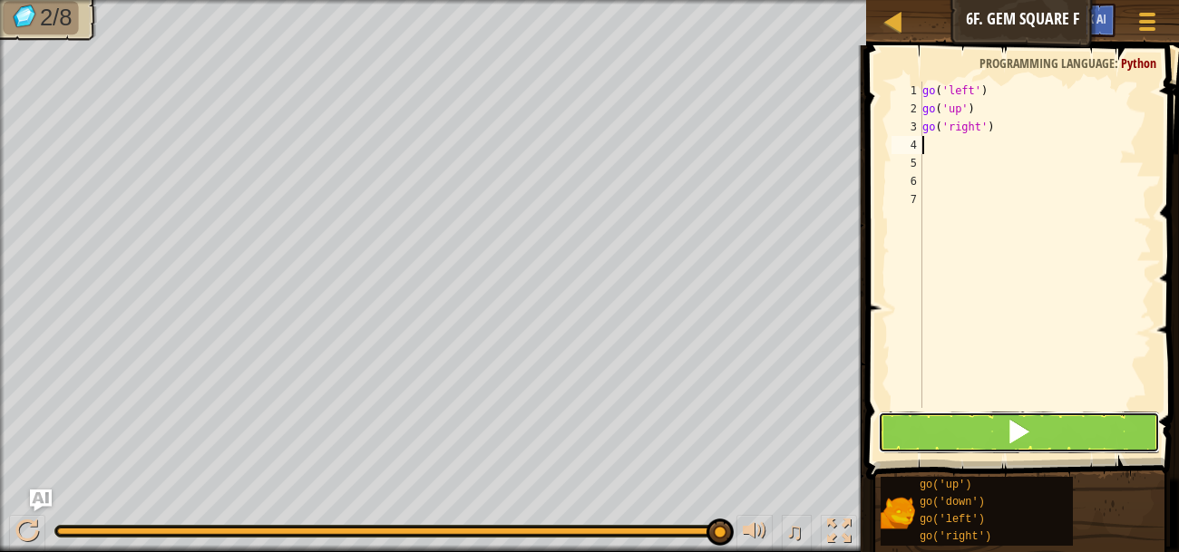
click at [1024, 422] on span at bounding box center [1018, 431] width 25 height 25
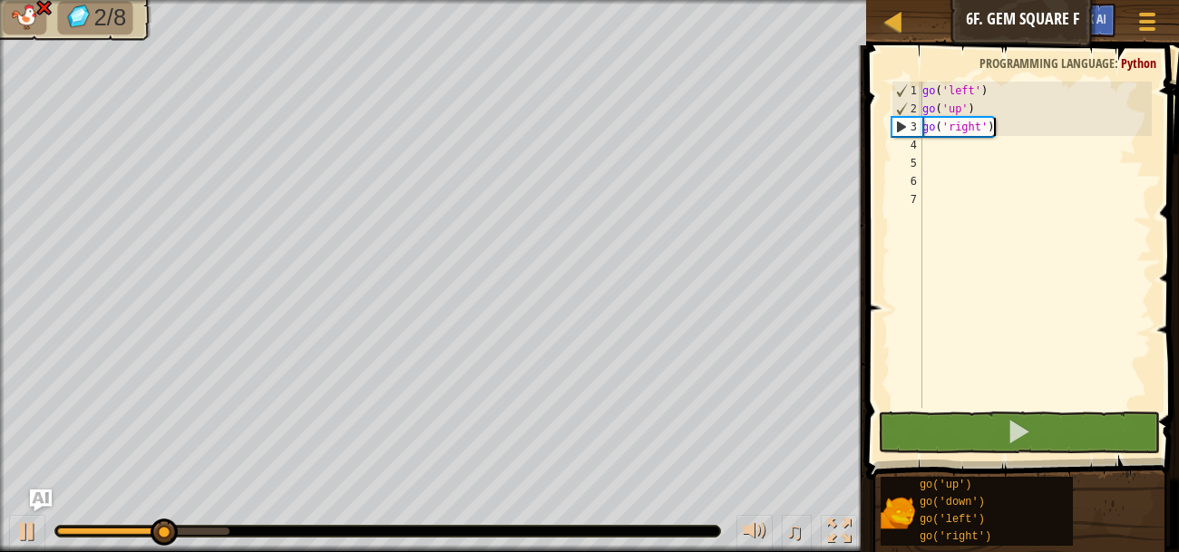
click at [1034, 135] on div "go ( 'left' ) go ( 'up' ) go ( 'right' )" at bounding box center [1035, 263] width 233 height 363
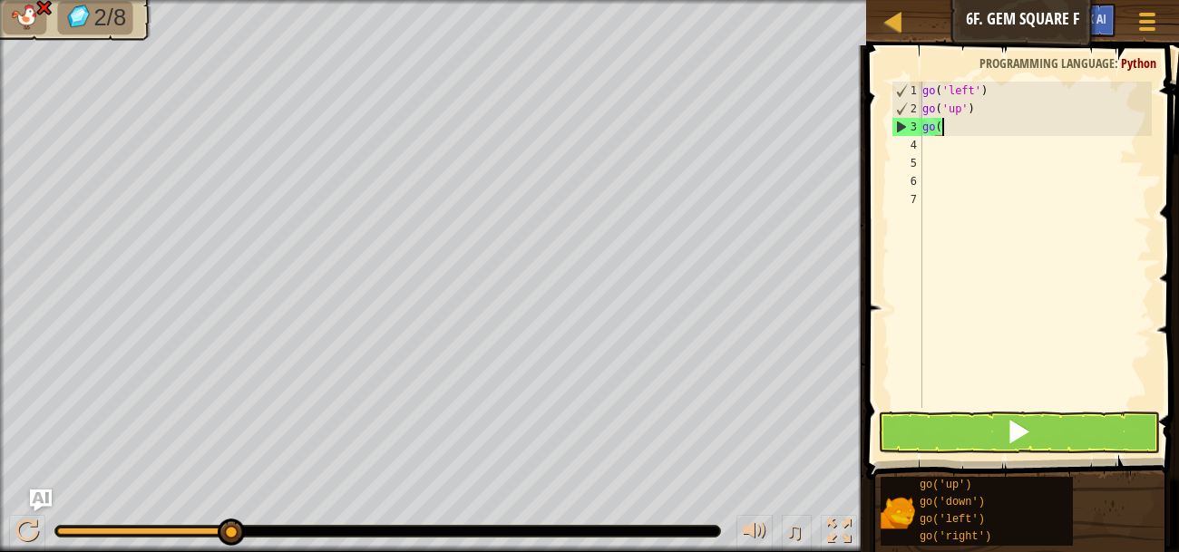
type textarea "g"
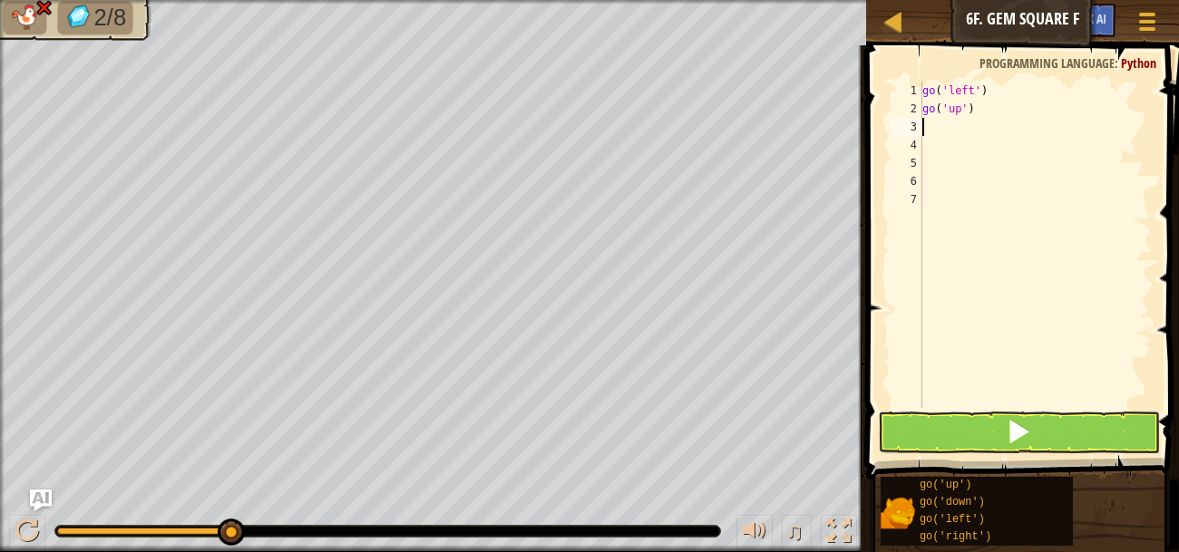
type textarea "g"
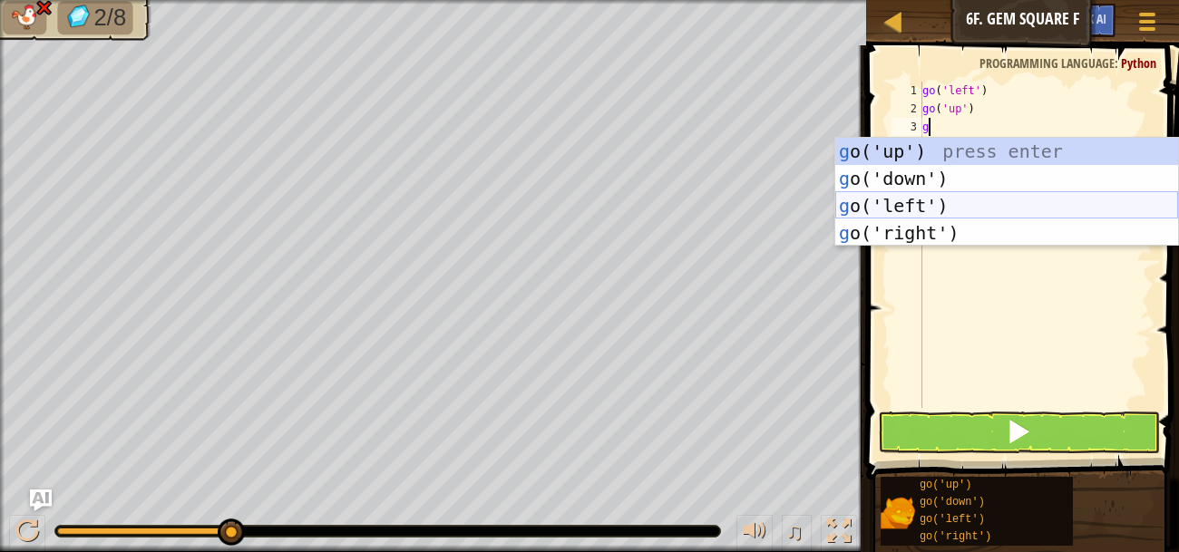
click at [1035, 206] on div "g o('up') press enter g o('down') press enter g o('left') press enter g o('righ…" at bounding box center [1006, 219] width 343 height 163
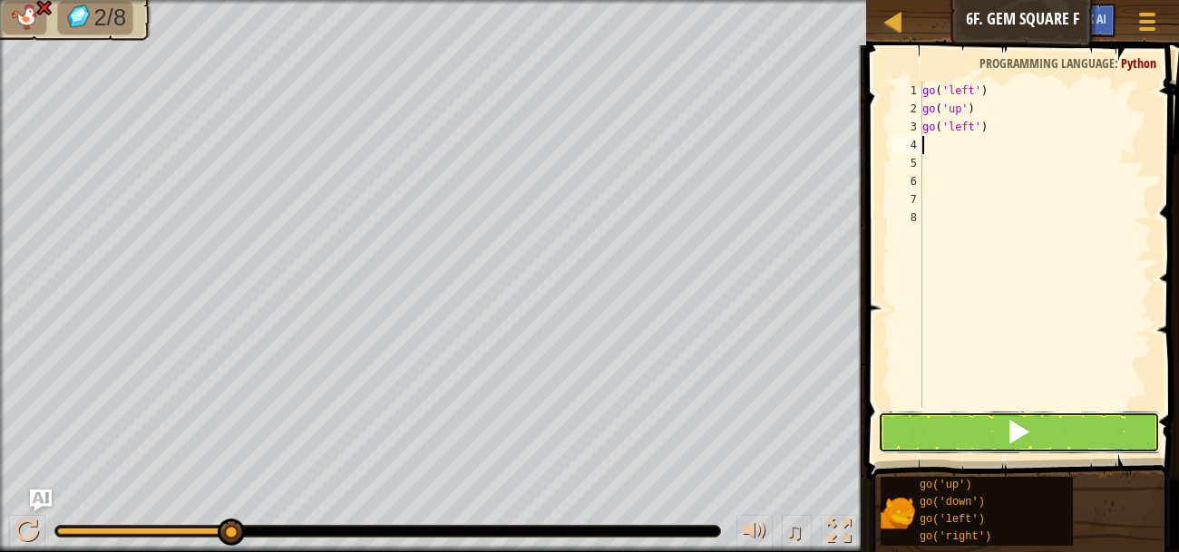
click at [971, 417] on button at bounding box center [1019, 433] width 282 height 42
